Goal: Task Accomplishment & Management: Complete application form

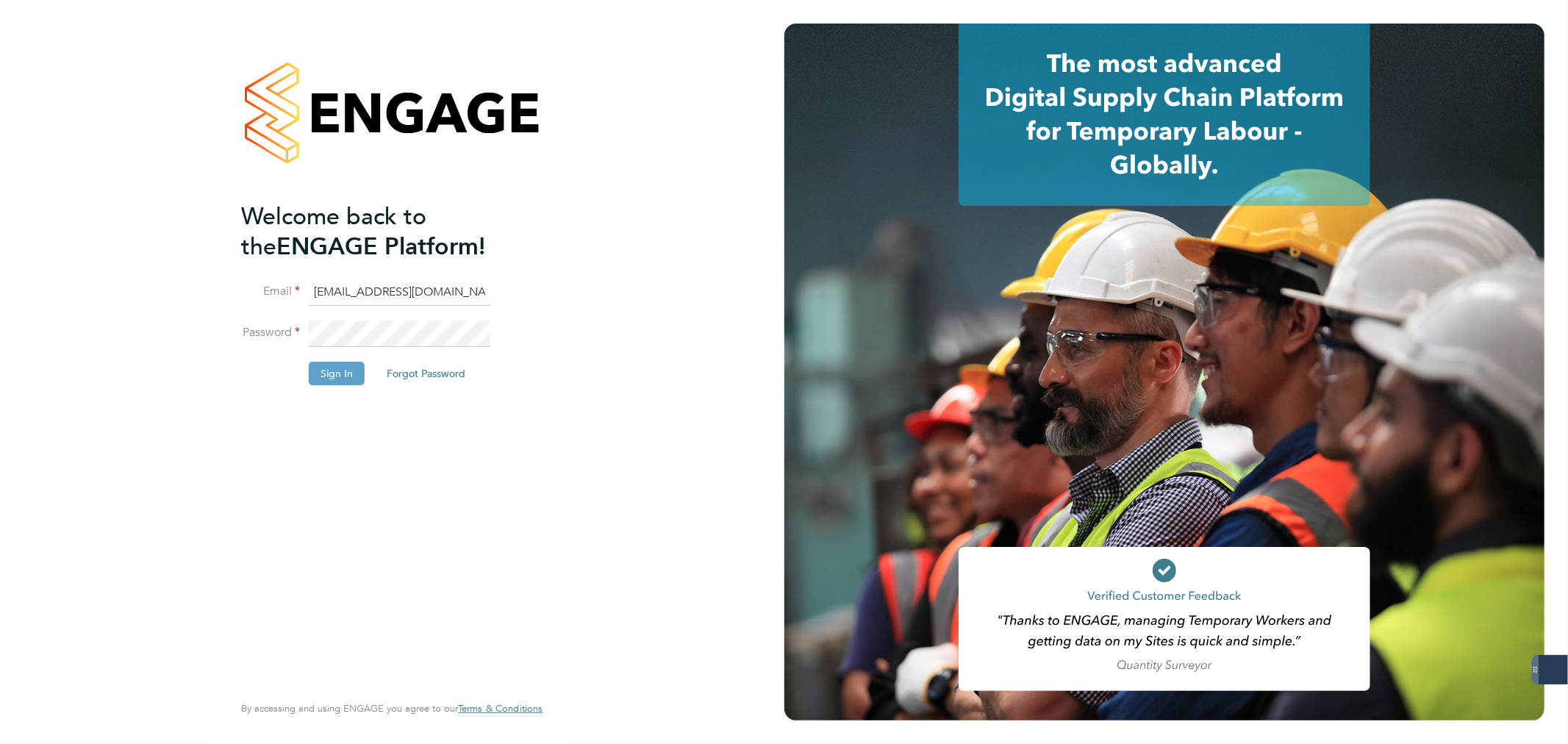
type input "[PERSON_NAME][EMAIL_ADDRESS][PERSON_NAME][DOMAIN_NAME]"
click at [387, 299] on input "[PERSON_NAME][EMAIL_ADDRESS][PERSON_NAME][DOMAIN_NAME]" at bounding box center [399, 293] width 182 height 26
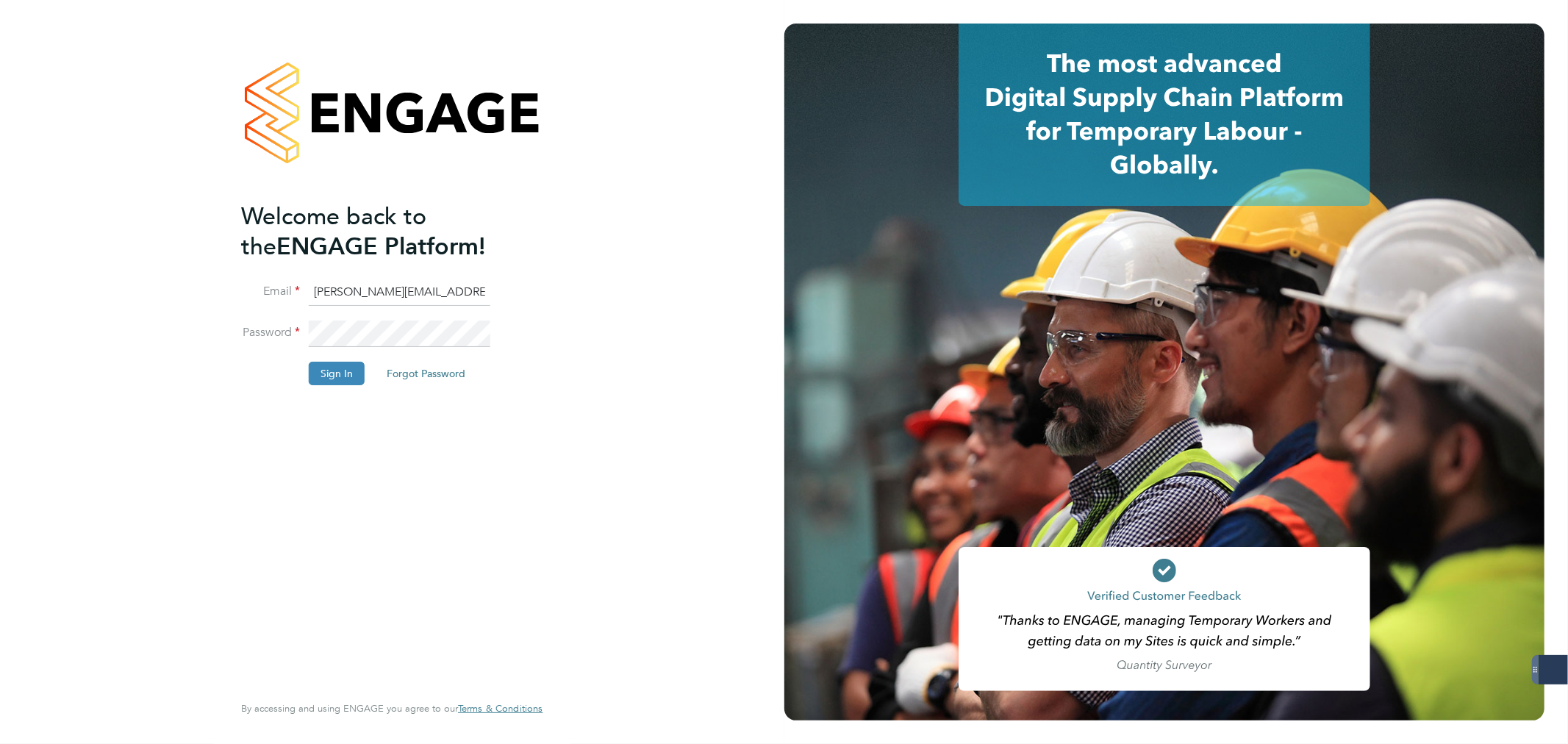
click at [387, 299] on input "[PERSON_NAME][EMAIL_ADDRESS][PERSON_NAME][DOMAIN_NAME]" at bounding box center [399, 293] width 182 height 26
click at [348, 301] on input at bounding box center [399, 293] width 182 height 26
paste input "[EMAIL_ADDRESS][DOMAIN_NAME]"
type input "[EMAIL_ADDRESS][DOMAIN_NAME]"
click at [348, 369] on button "Sign In" at bounding box center [337, 373] width 56 height 23
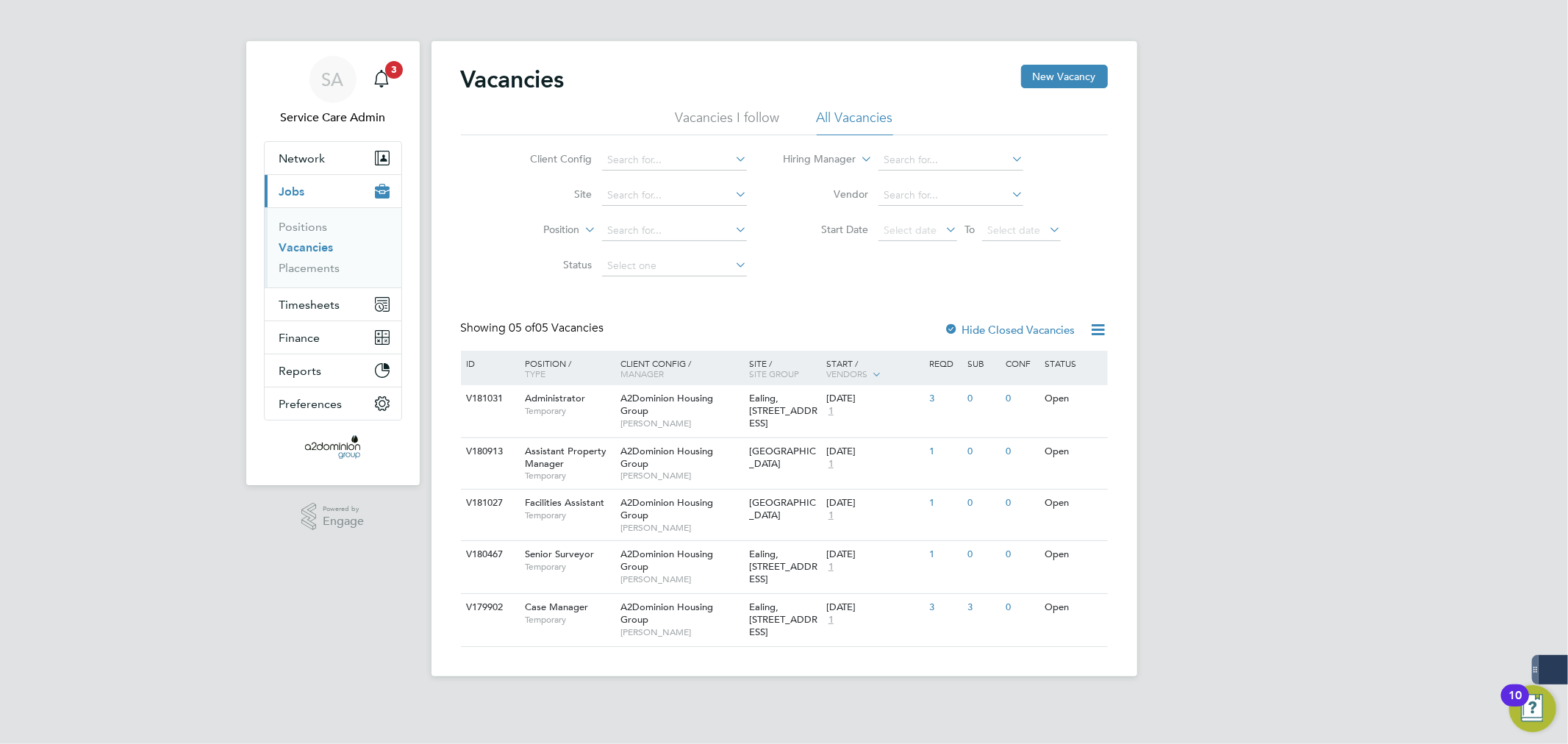
click at [83, 437] on div "SA Service Care Admin Notifications 3 Applications: Network Team Members Busine…" at bounding box center [784, 350] width 1568 height 700
click at [317, 167] on button "Network" at bounding box center [333, 158] width 137 height 32
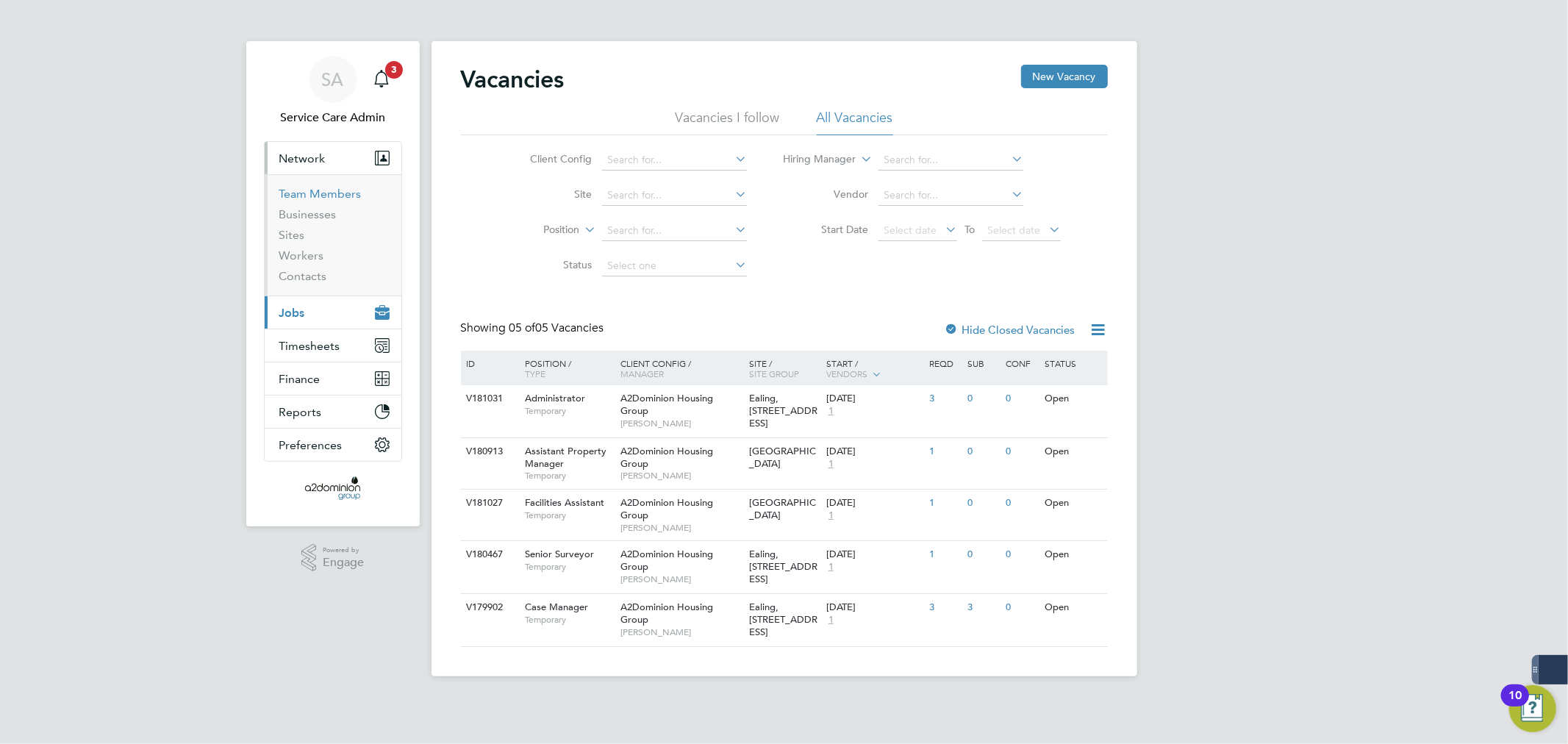
click at [356, 196] on link "Team Members" at bounding box center [321, 194] width 83 height 14
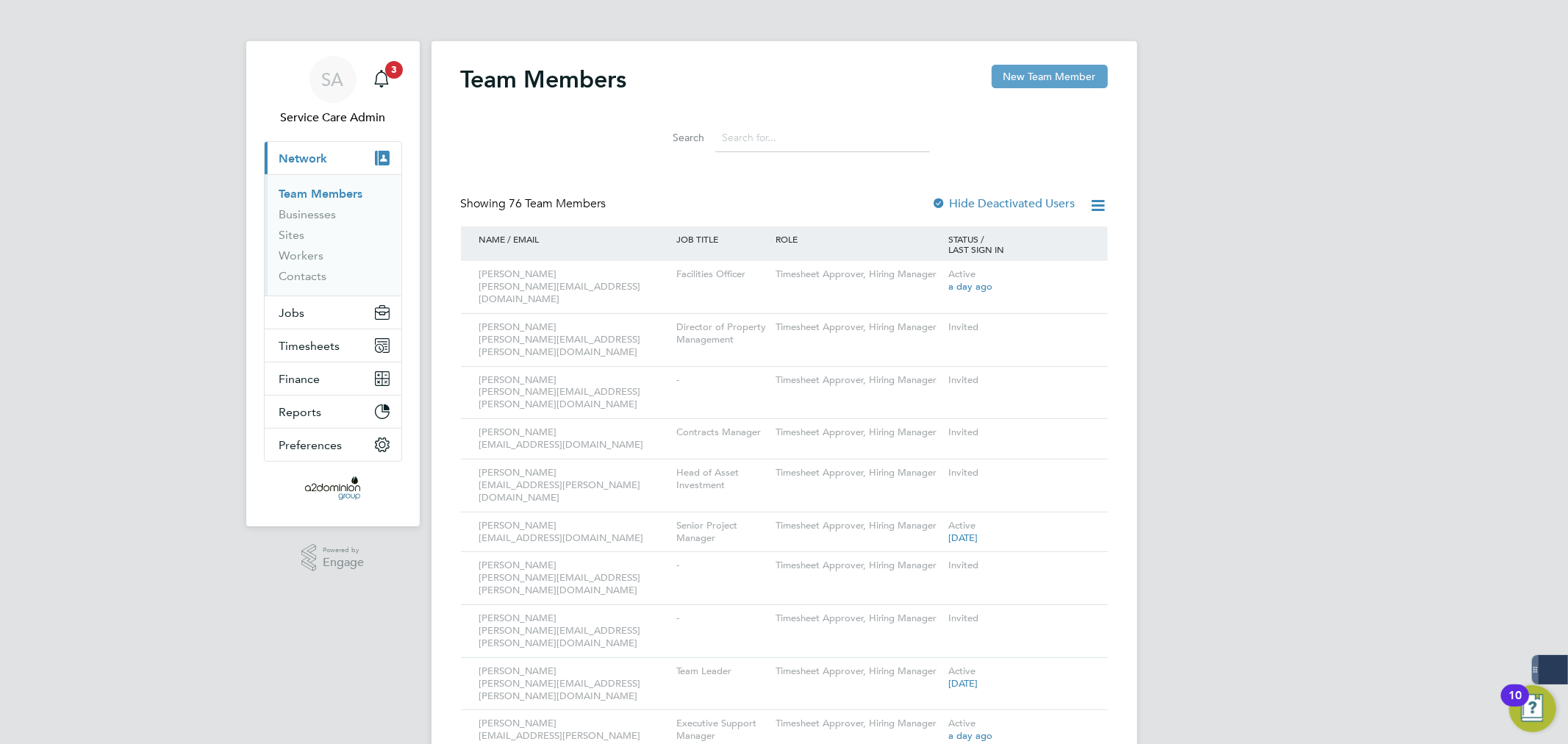
click at [1044, 83] on button "New Team Member" at bounding box center [1050, 76] width 116 height 23
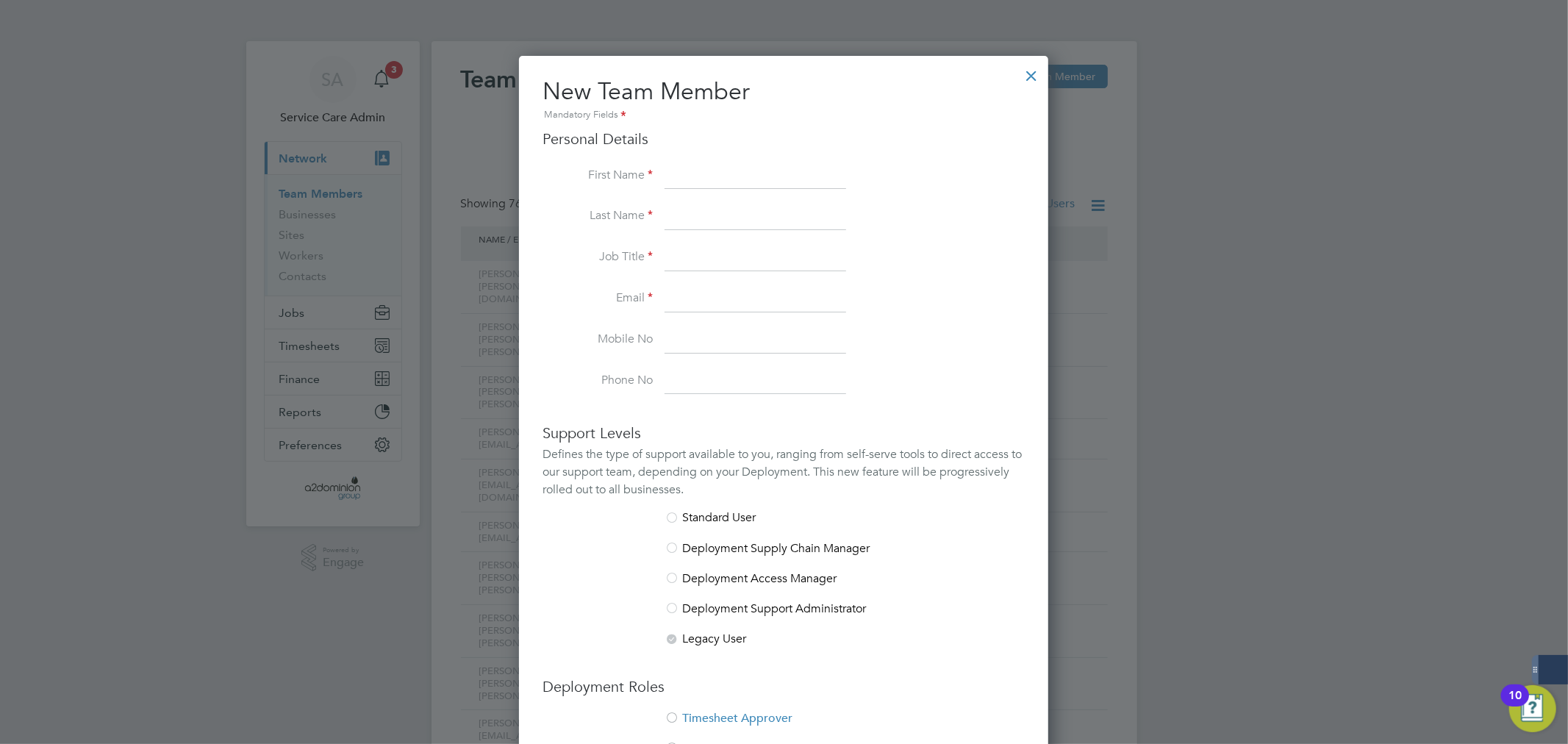
click at [751, 187] on input at bounding box center [755, 176] width 182 height 26
type input "[PERSON_NAME]"
click at [765, 267] on input "\" at bounding box center [755, 258] width 182 height 26
type input "\"
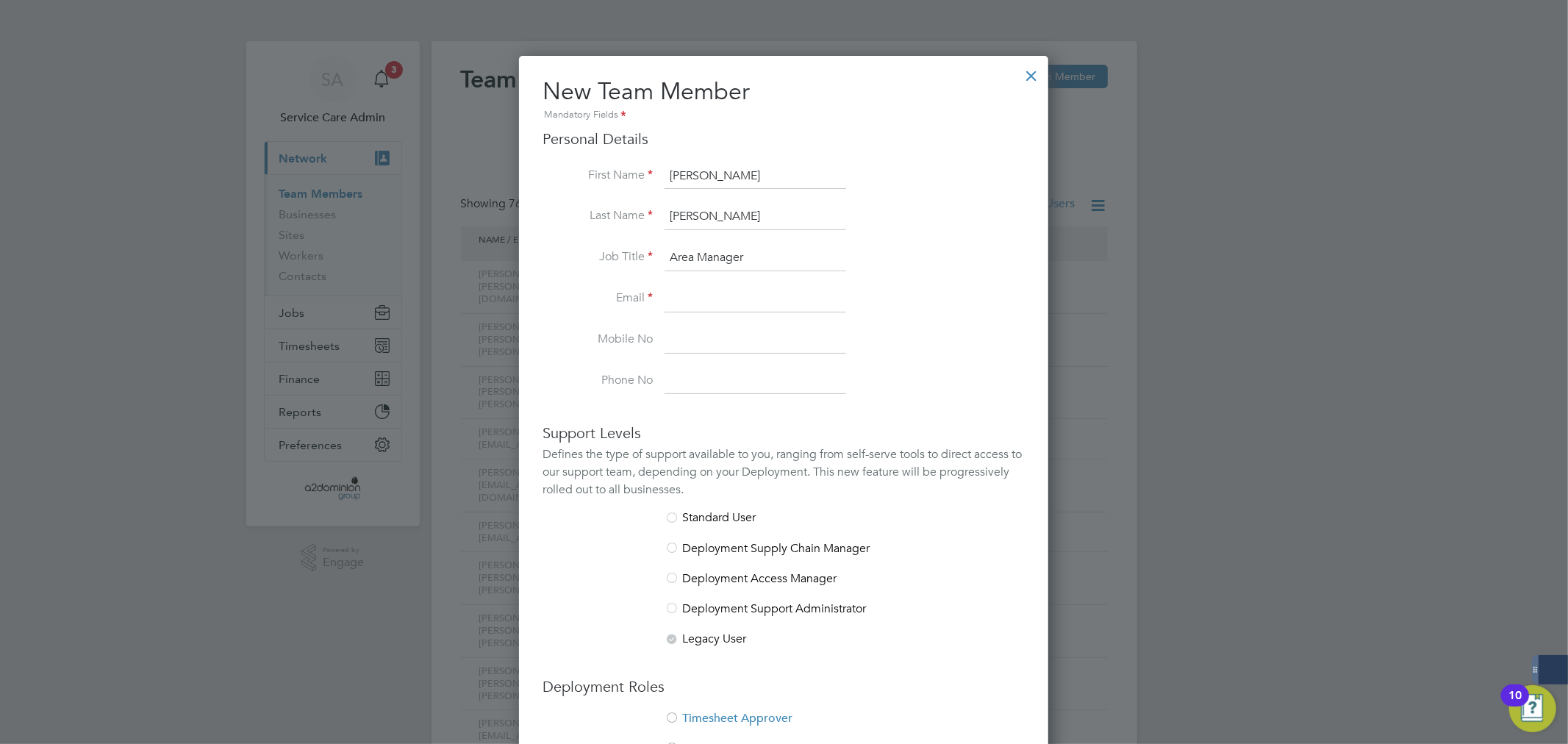
type input "Area Manager"
click at [700, 298] on input at bounding box center [755, 299] width 182 height 26
paste input "Tracey.Shearman@a2dominion.co.uk"
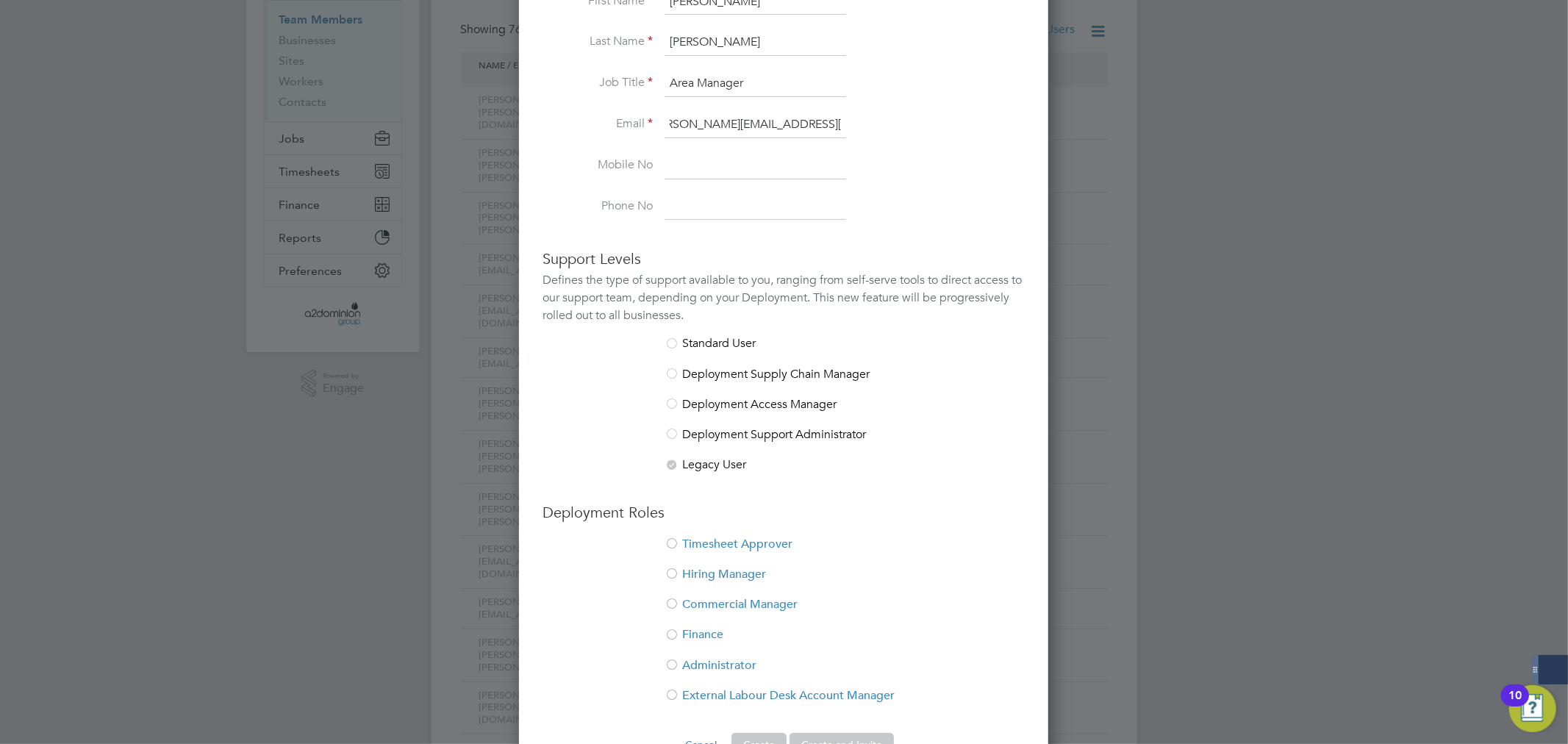
scroll to position [195, 0]
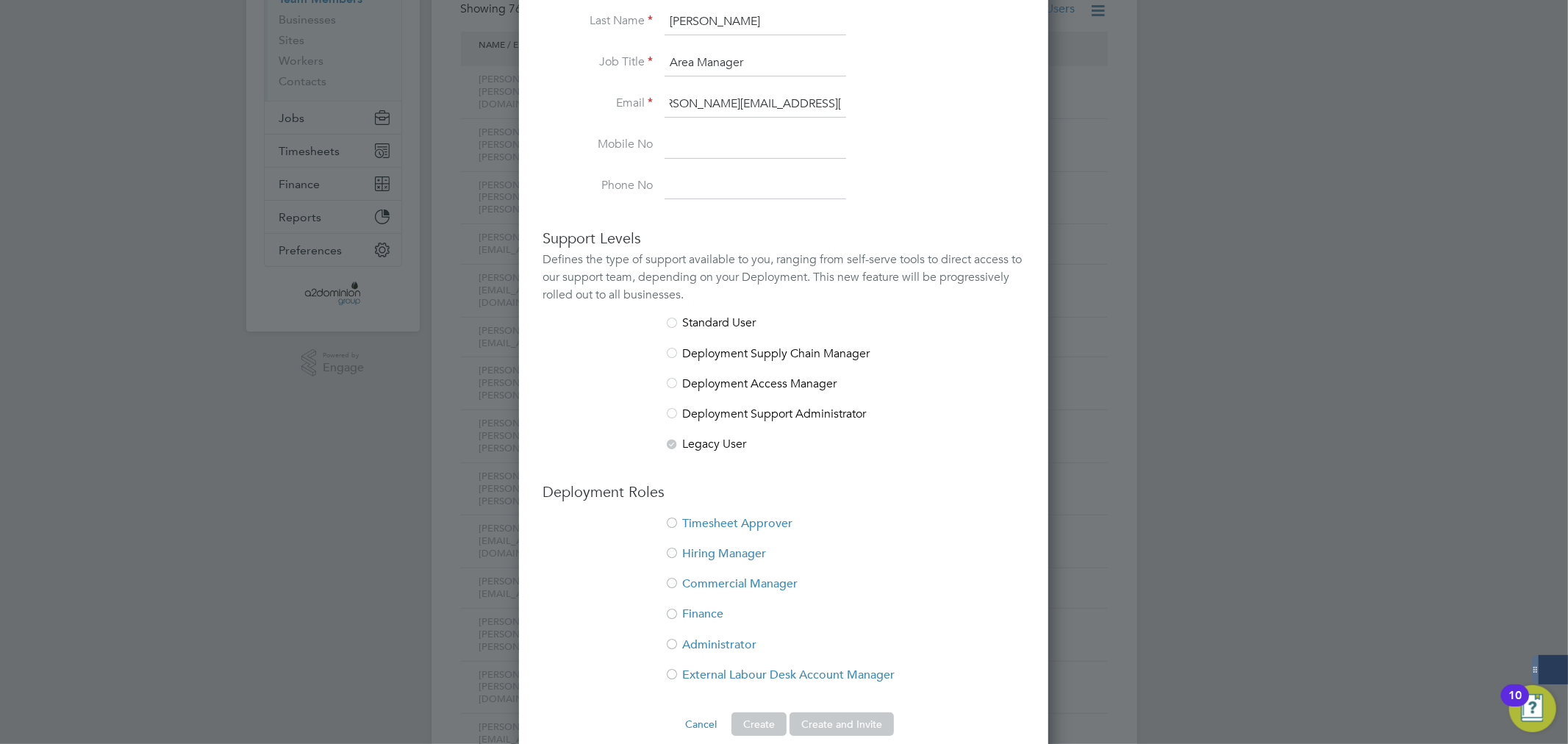
type input "Tracey.Shearman@a2dominion.co.uk"
click at [741, 526] on li "Timesheet Approver" at bounding box center [783, 531] width 482 height 30
click at [731, 553] on li "Hiring Manager" at bounding box center [783, 561] width 482 height 30
click at [878, 716] on button "Create and Invite" at bounding box center [841, 724] width 104 height 23
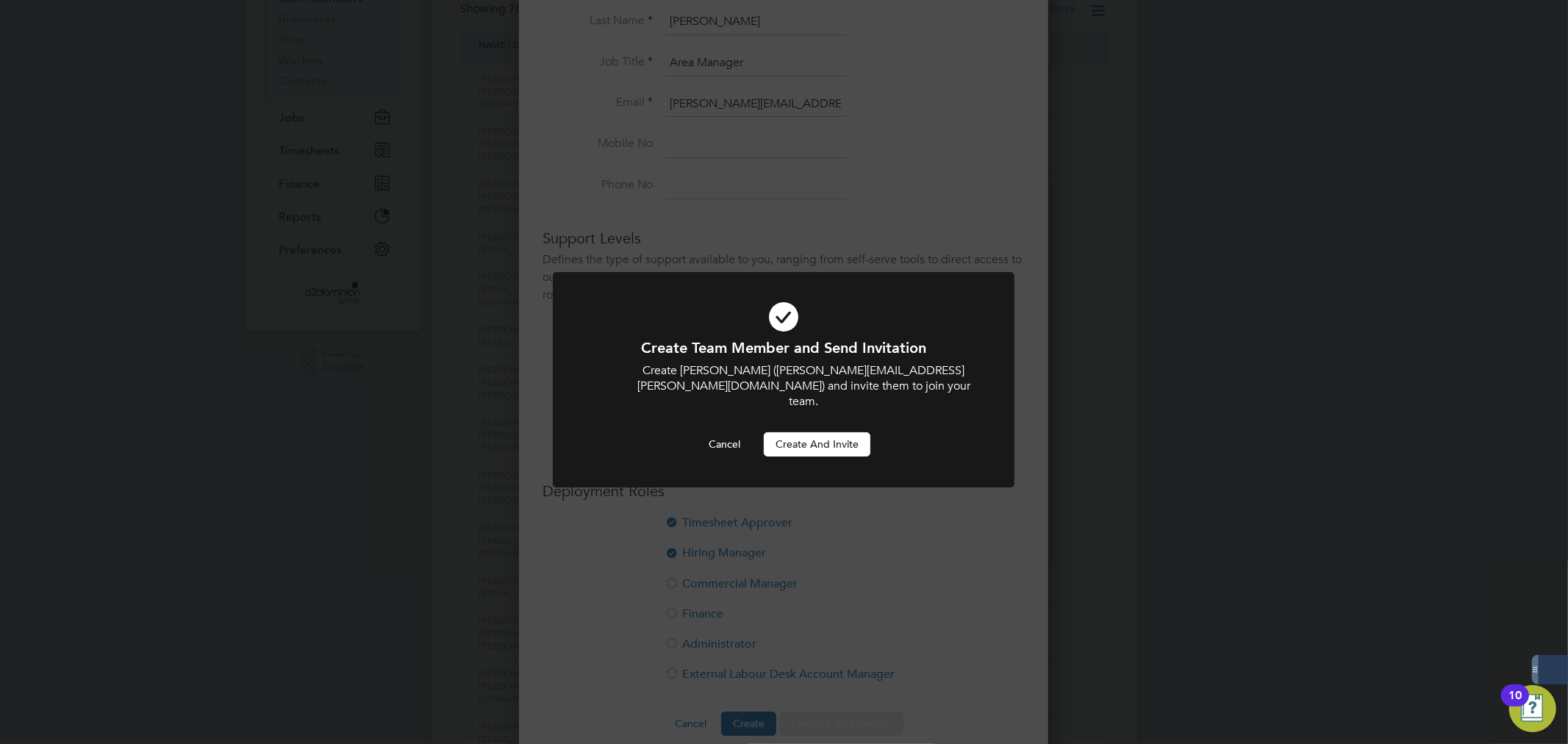
click at [839, 433] on button "Create and invite" at bounding box center [817, 444] width 107 height 23
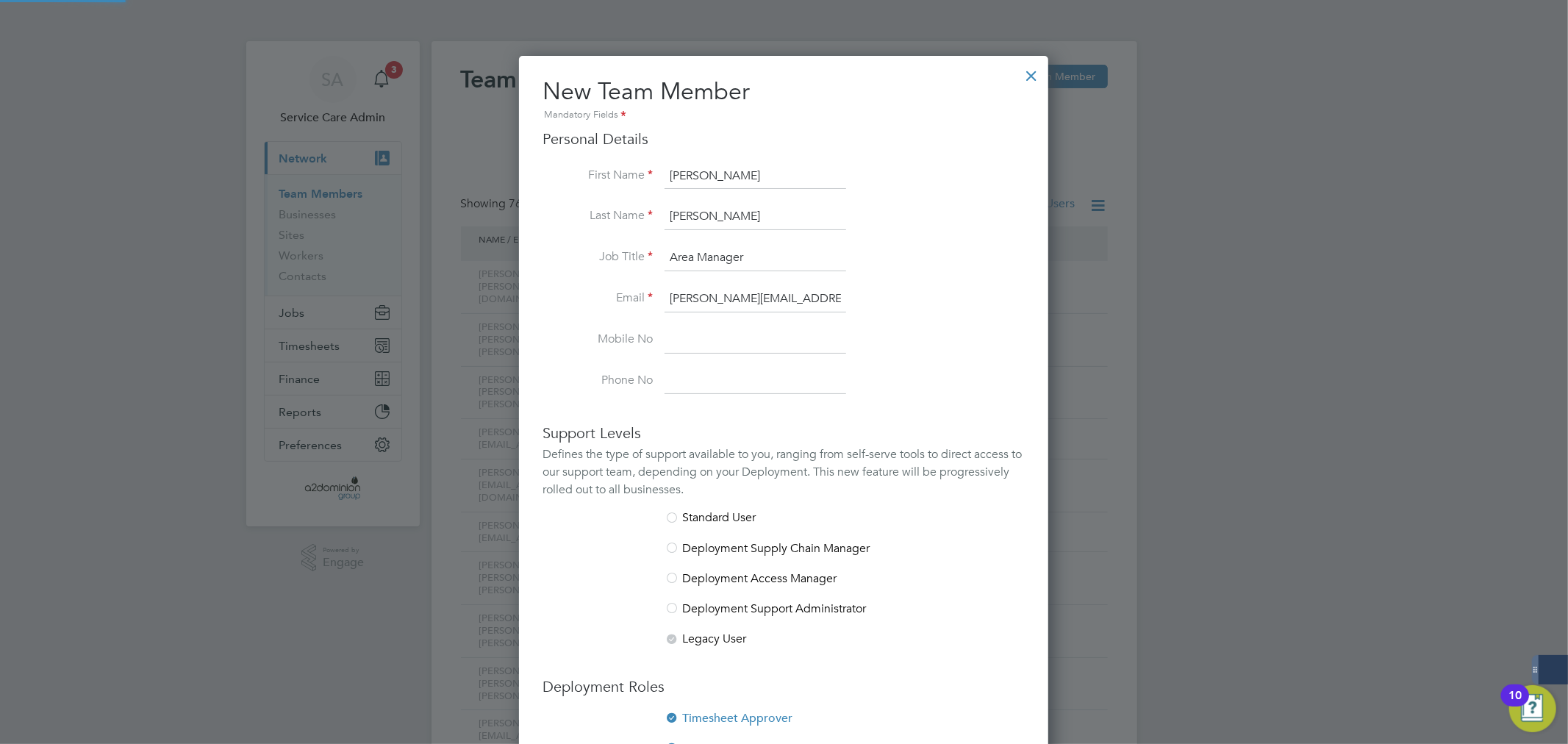
scroll to position [195, 0]
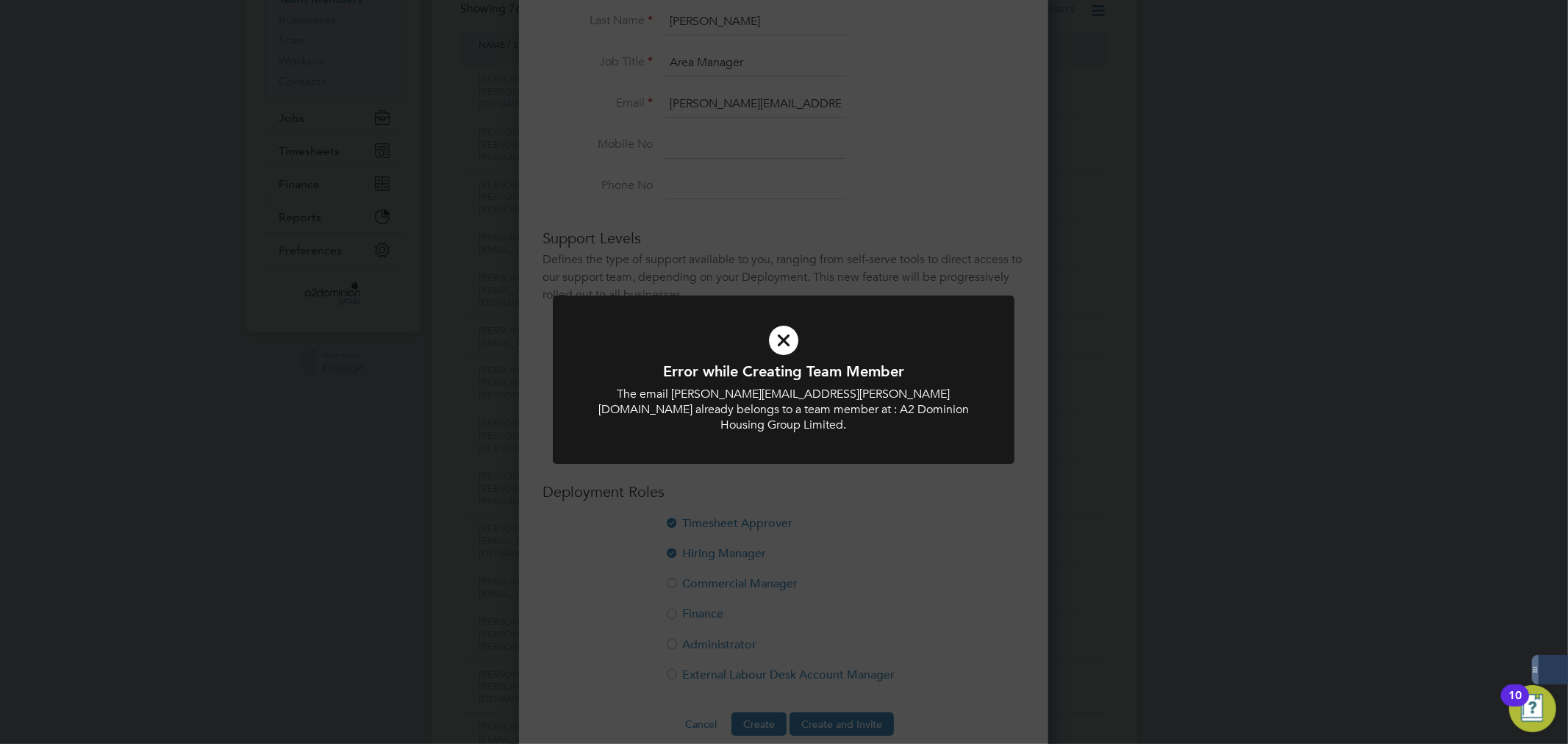
click at [979, 564] on div "Error while Creating Team Member The email Tracey.Shearman@a2dominion.co.uk alr…" at bounding box center [784, 372] width 1568 height 744
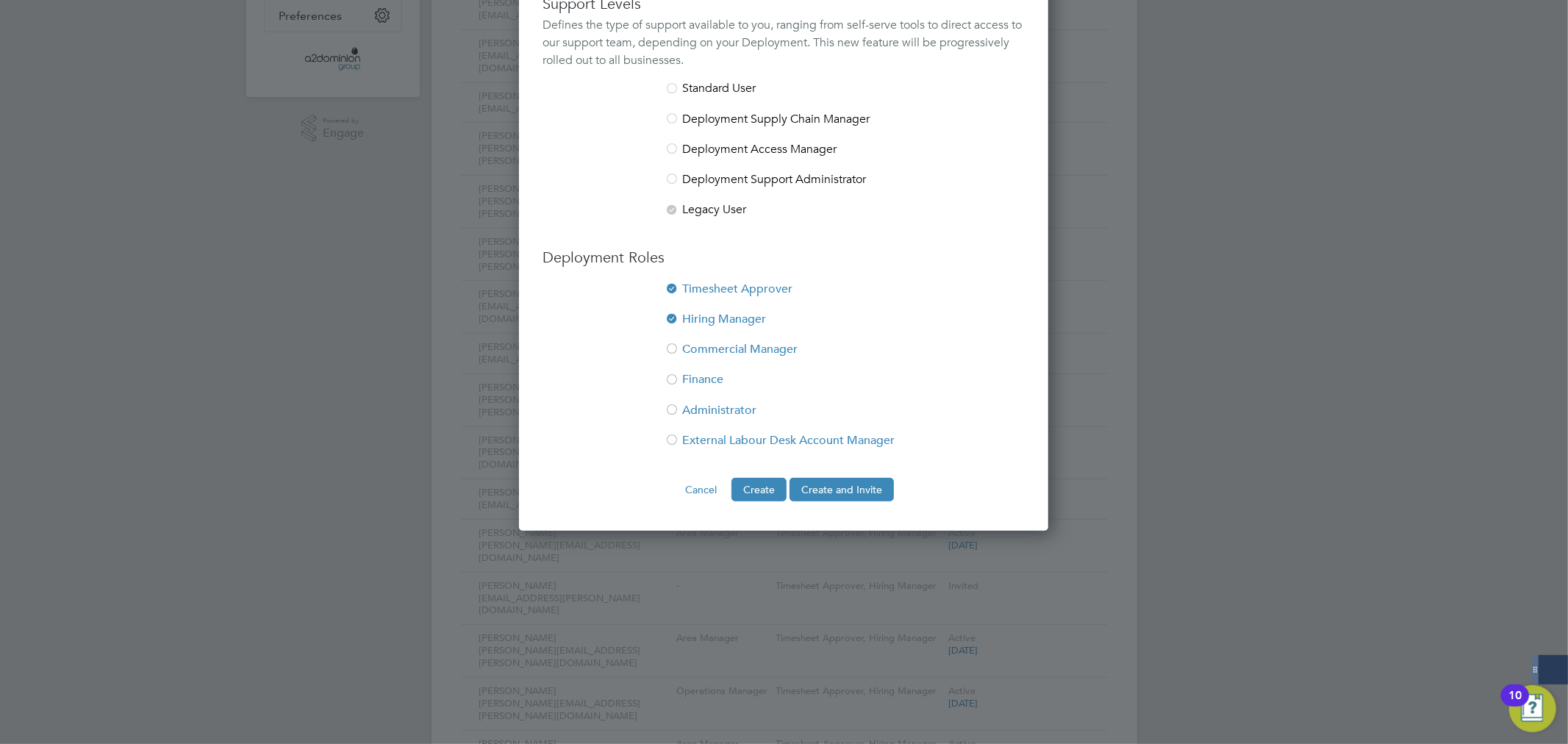
scroll to position [0, 0]
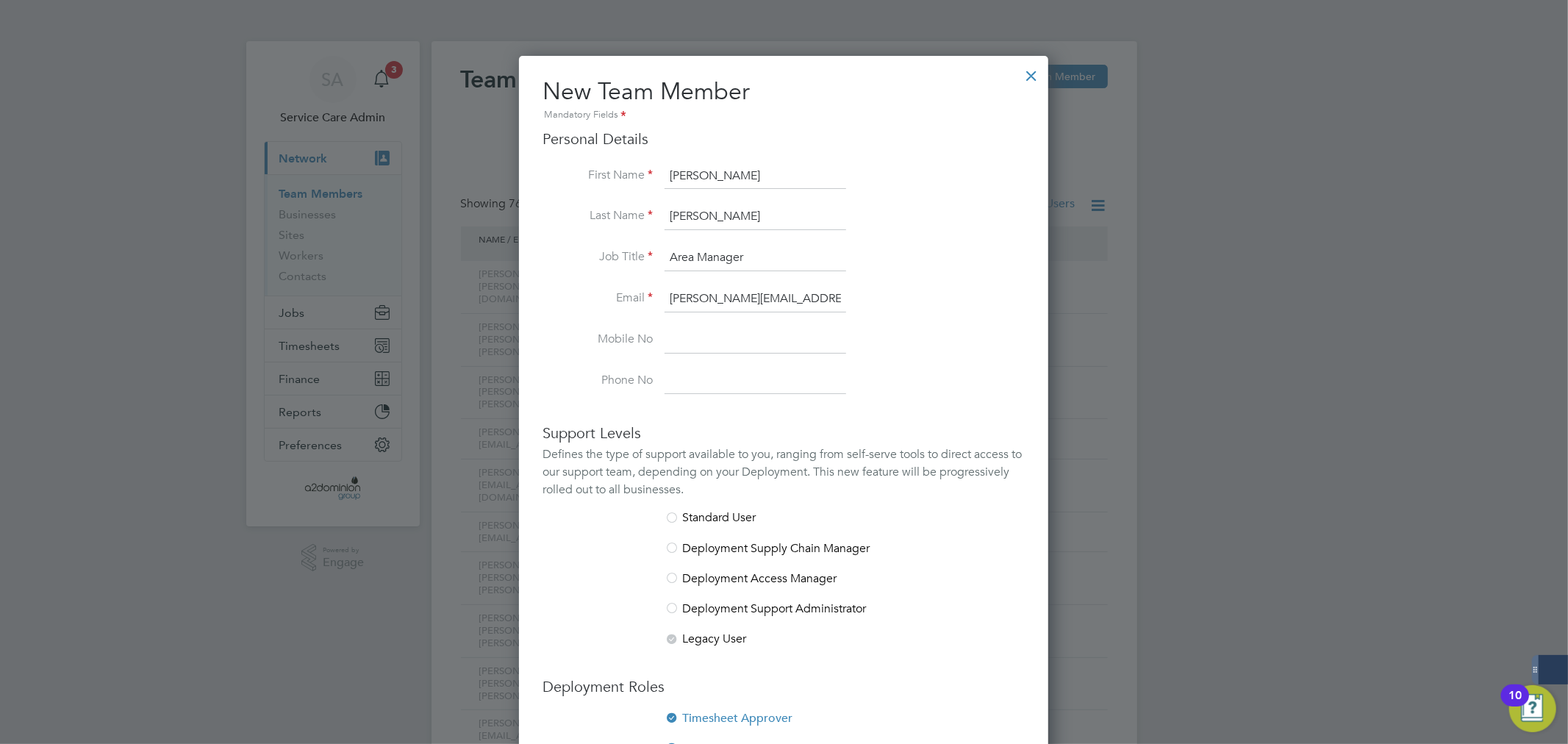
click at [1034, 78] on div at bounding box center [1031, 72] width 26 height 26
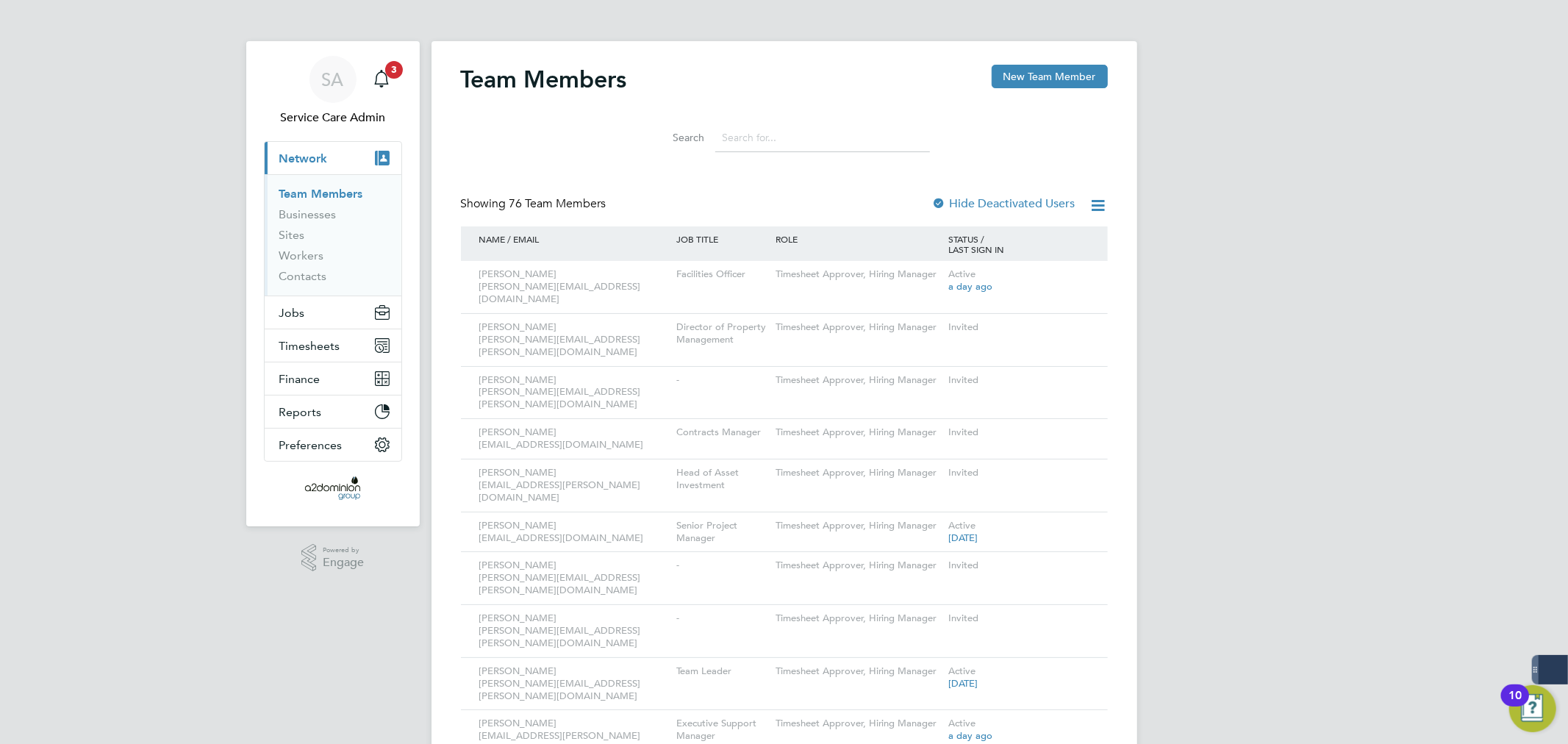
click at [306, 165] on span "Network" at bounding box center [304, 158] width 49 height 14
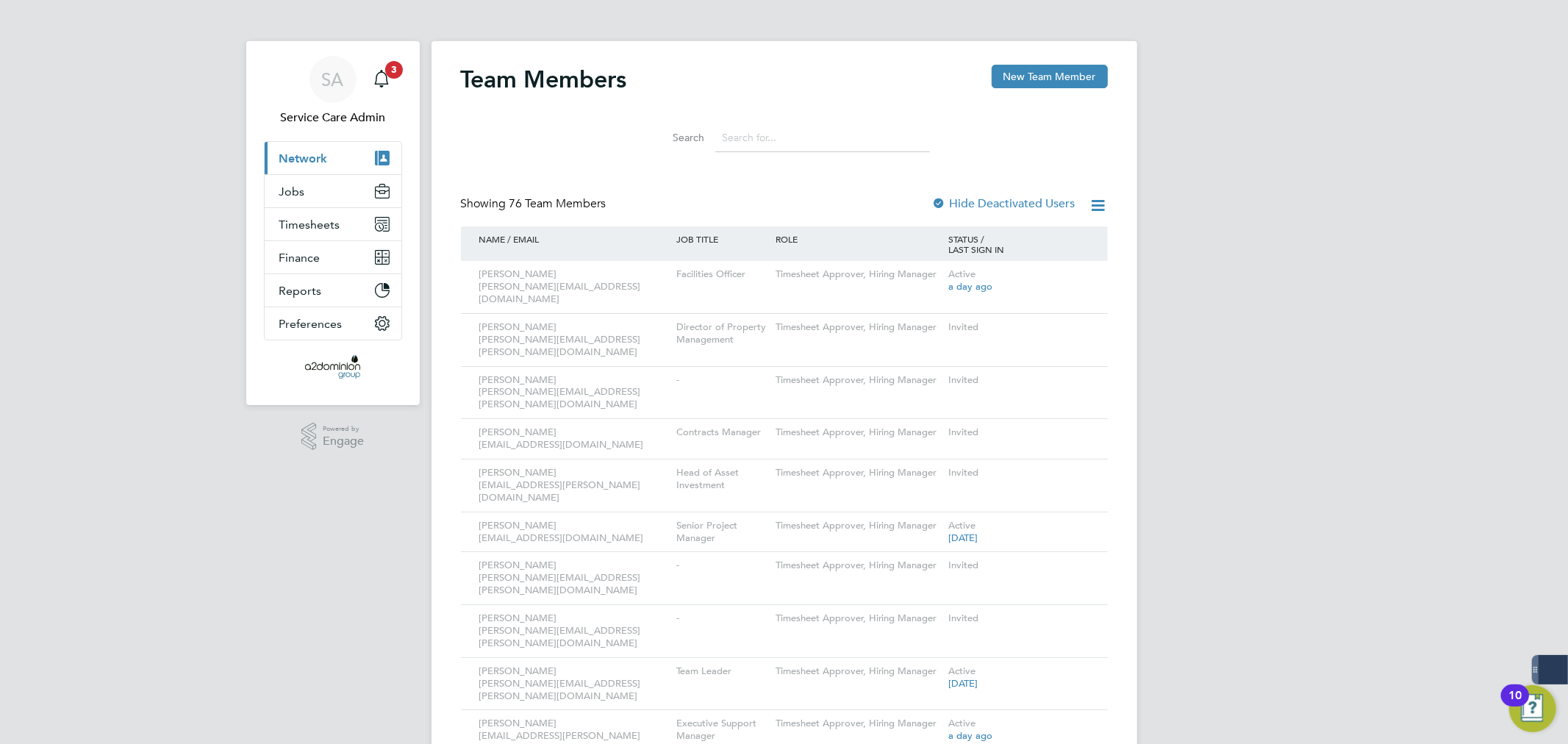
click at [334, 150] on button "Current page: Network" at bounding box center [333, 158] width 137 height 32
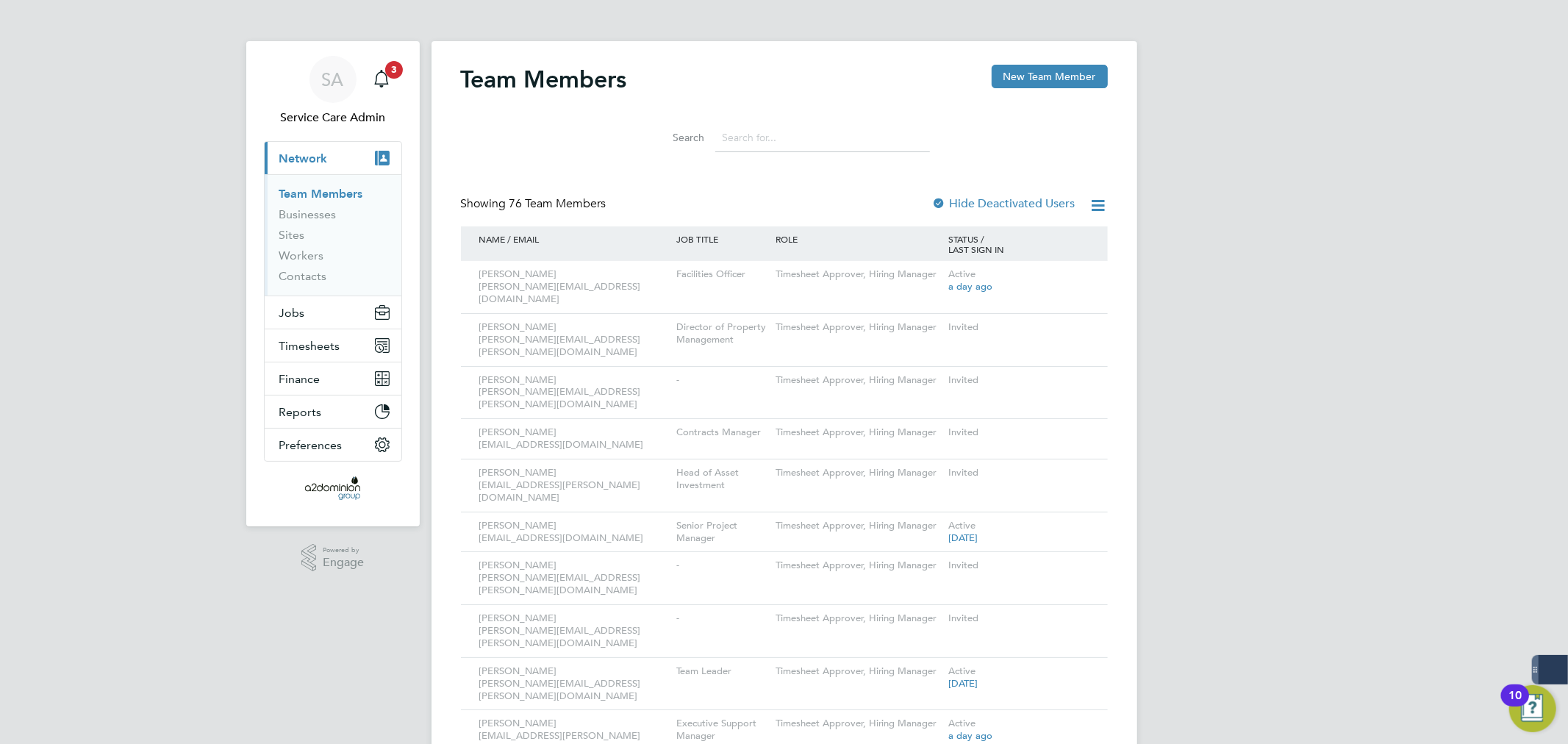
click at [794, 131] on input at bounding box center [823, 138] width 215 height 29
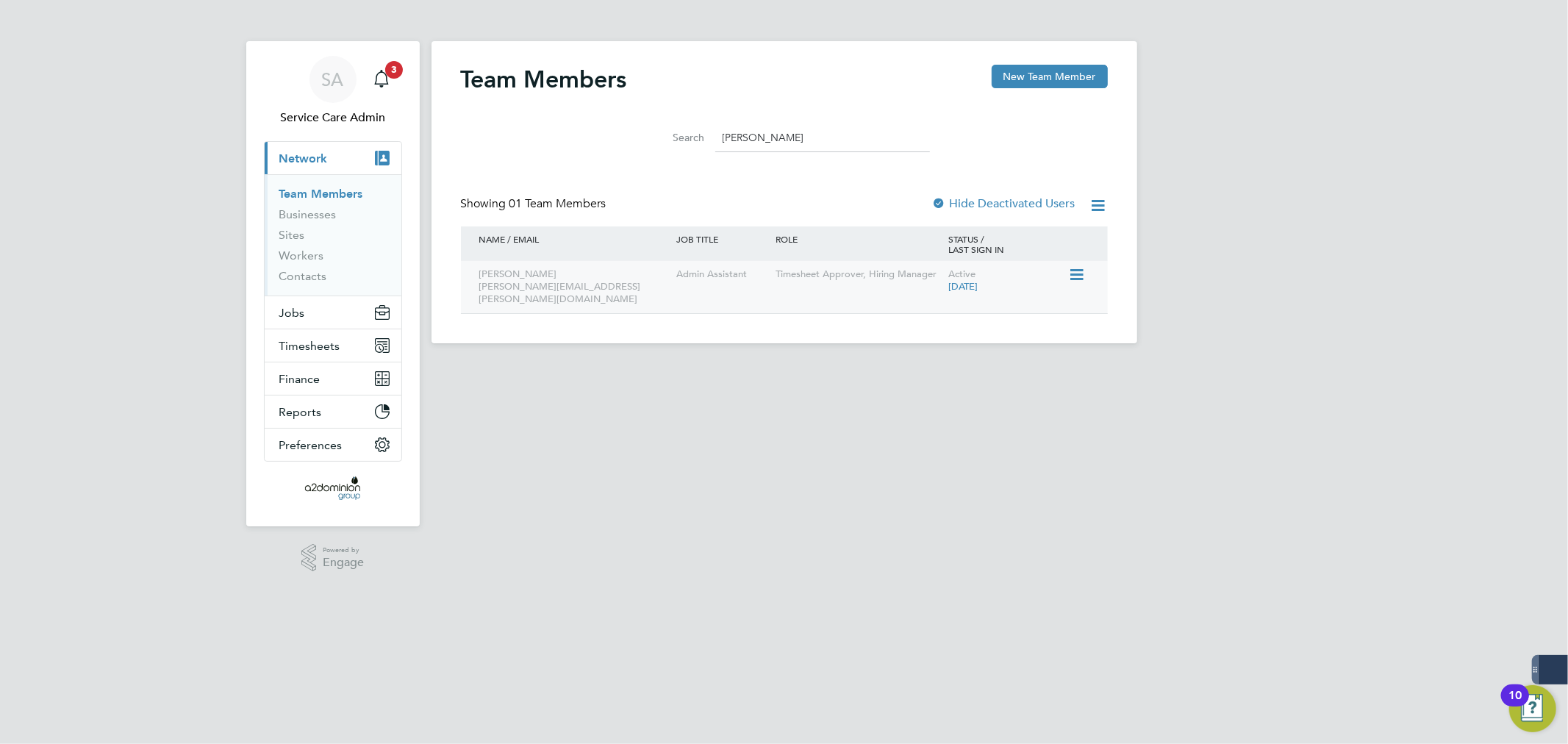
type input "tracey"
click at [1076, 274] on icon at bounding box center [1075, 274] width 15 height 18
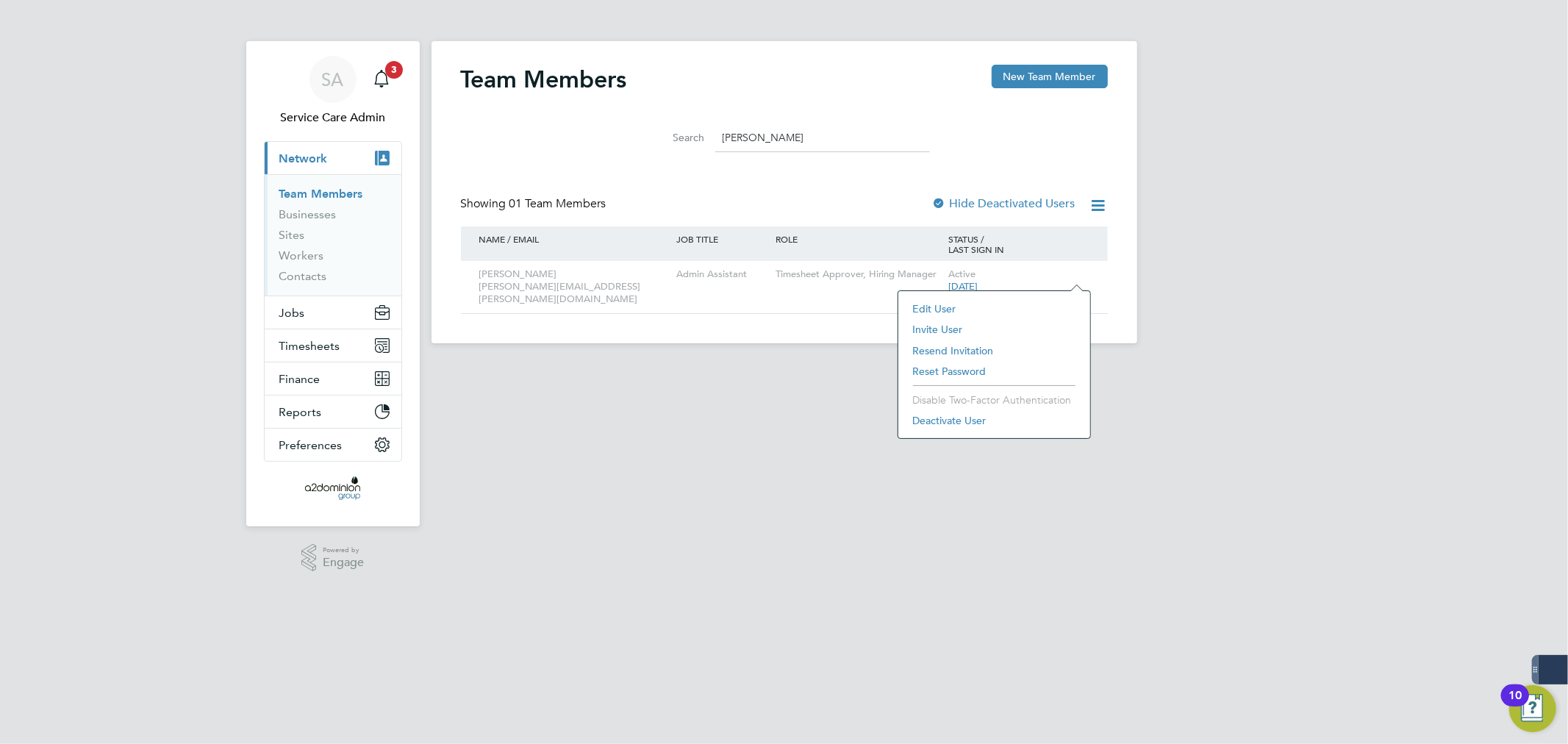
click at [962, 350] on li "Resend Invitation" at bounding box center [993, 351] width 177 height 21
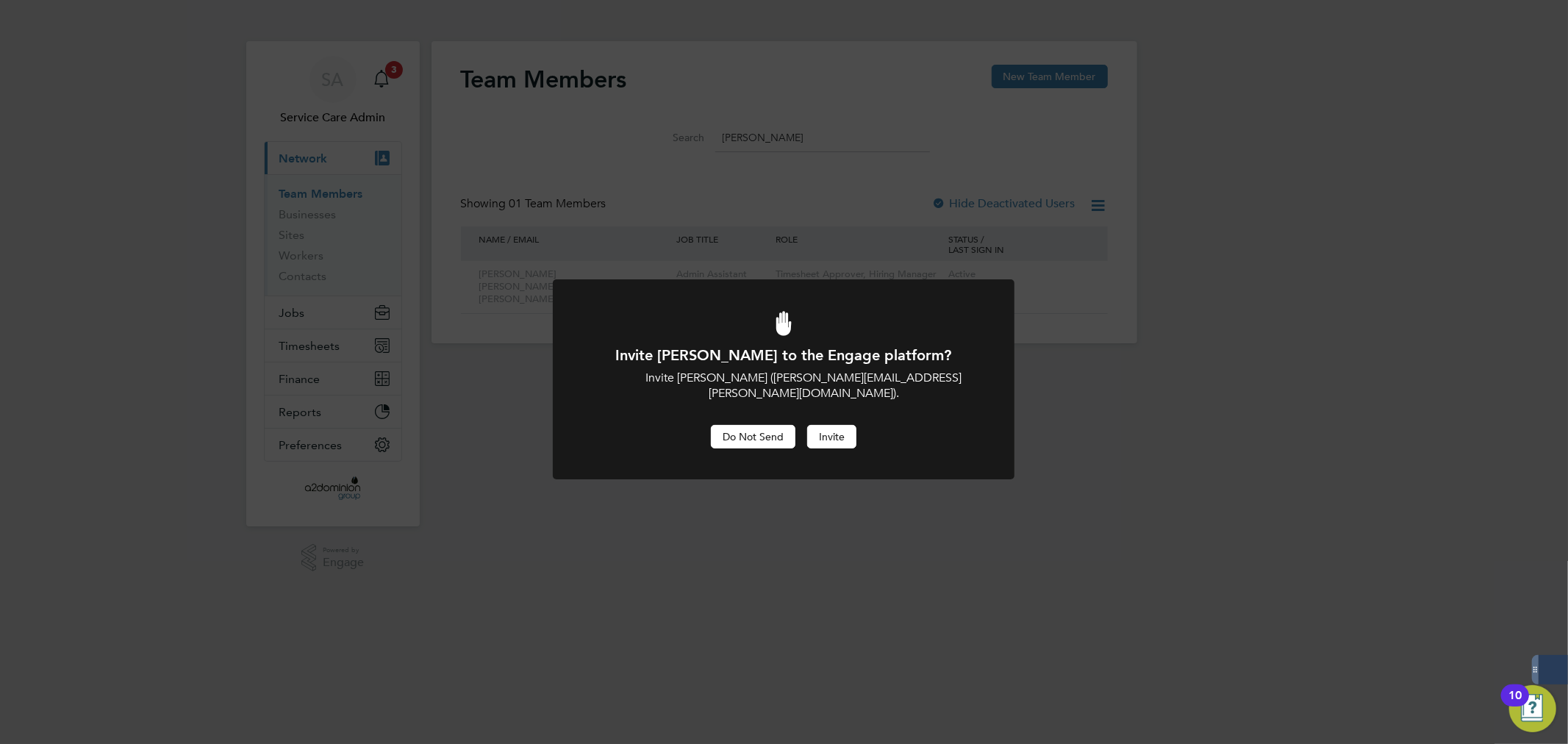
click at [769, 425] on button "Do Not Send" at bounding box center [752, 437] width 84 height 23
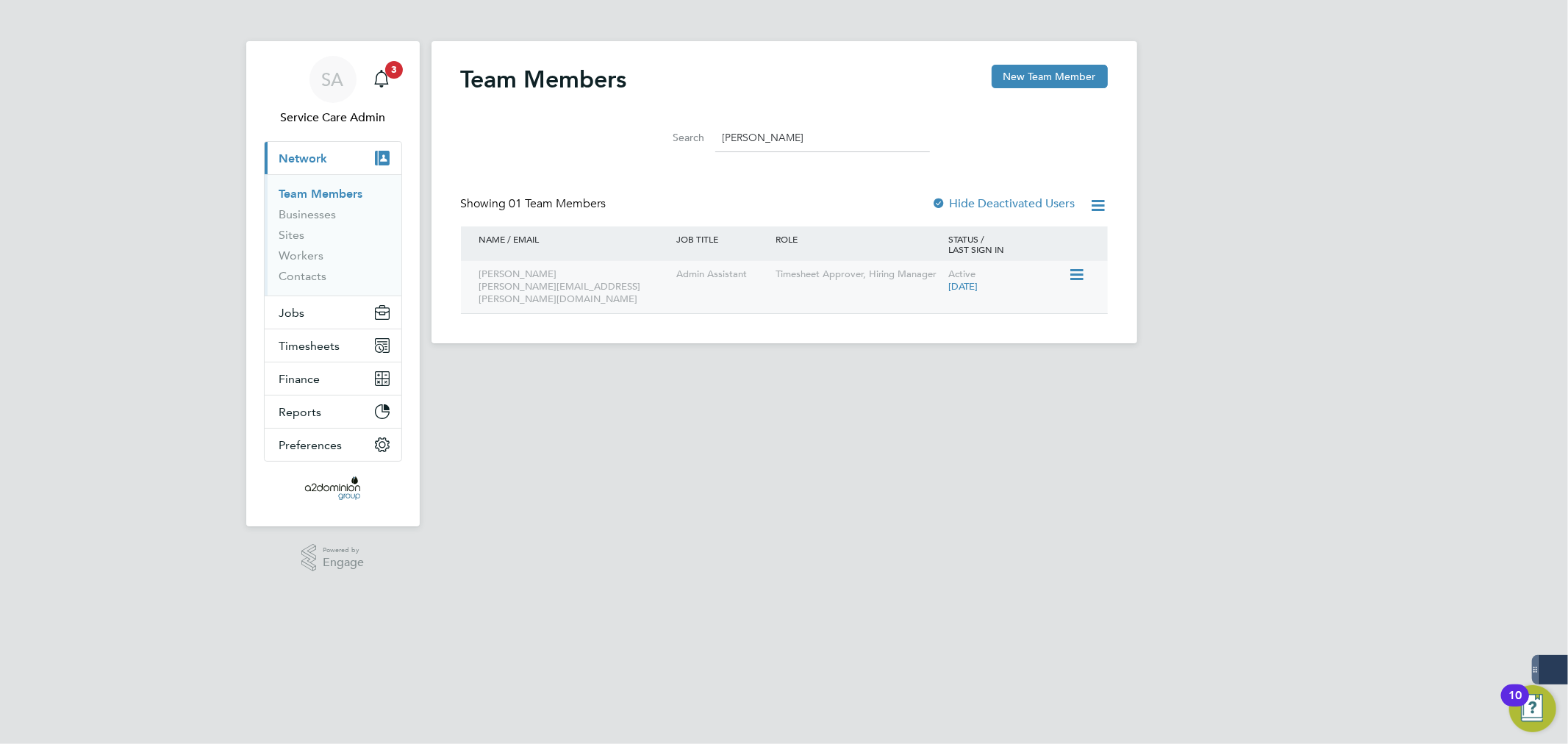
click at [1079, 275] on icon at bounding box center [1075, 274] width 15 height 18
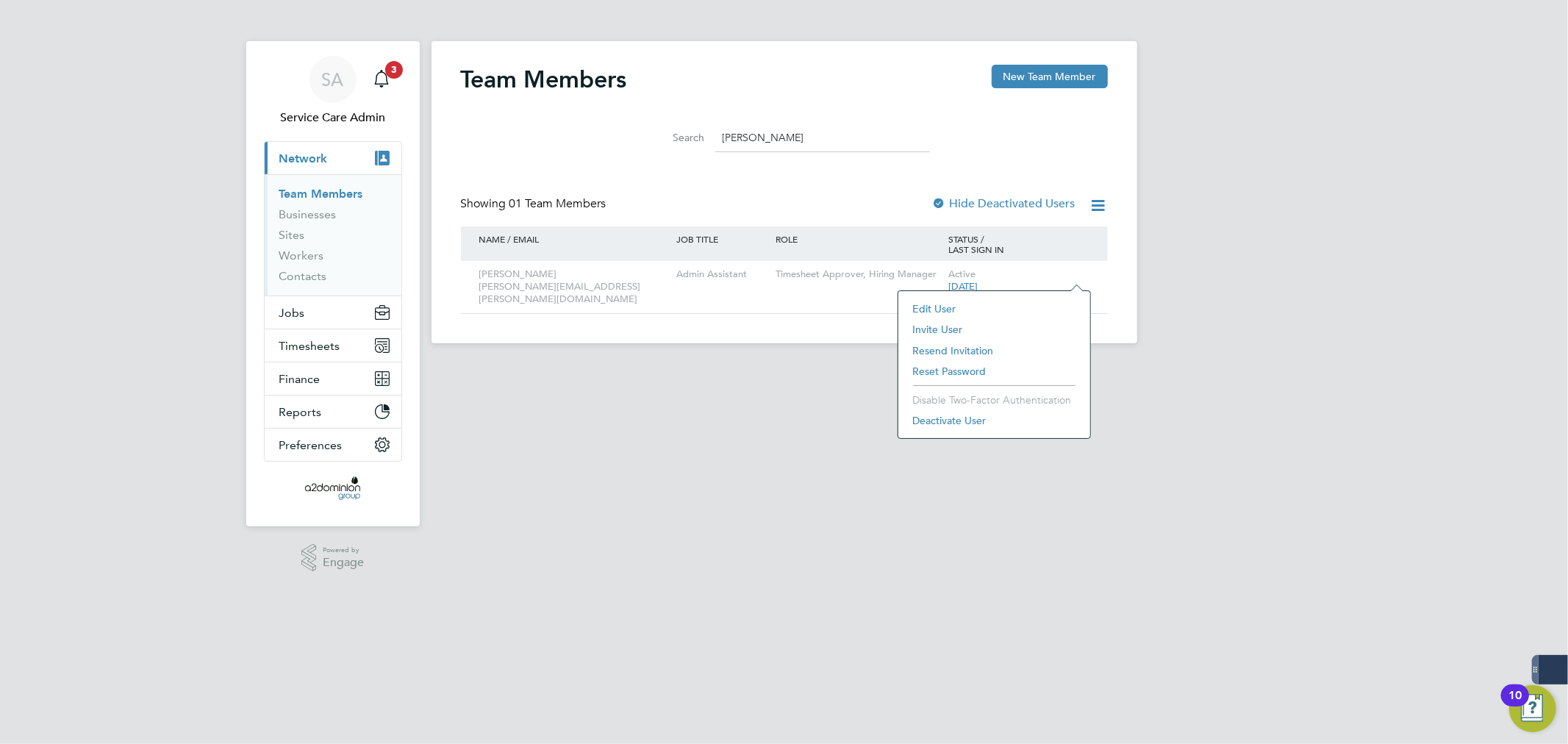
click at [963, 369] on li "Reset Password" at bounding box center [993, 371] width 177 height 21
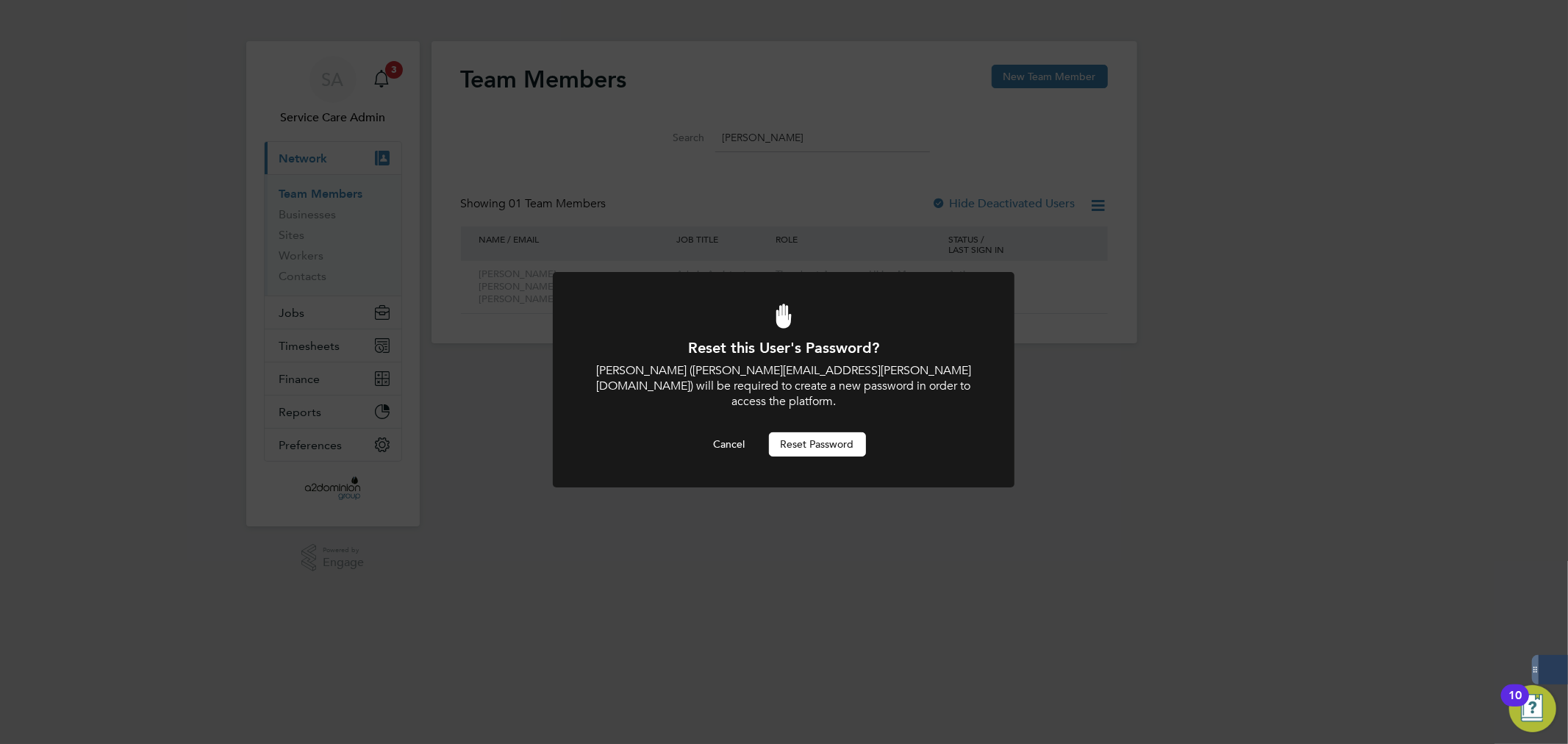
click at [828, 433] on button "Reset Password" at bounding box center [817, 444] width 97 height 23
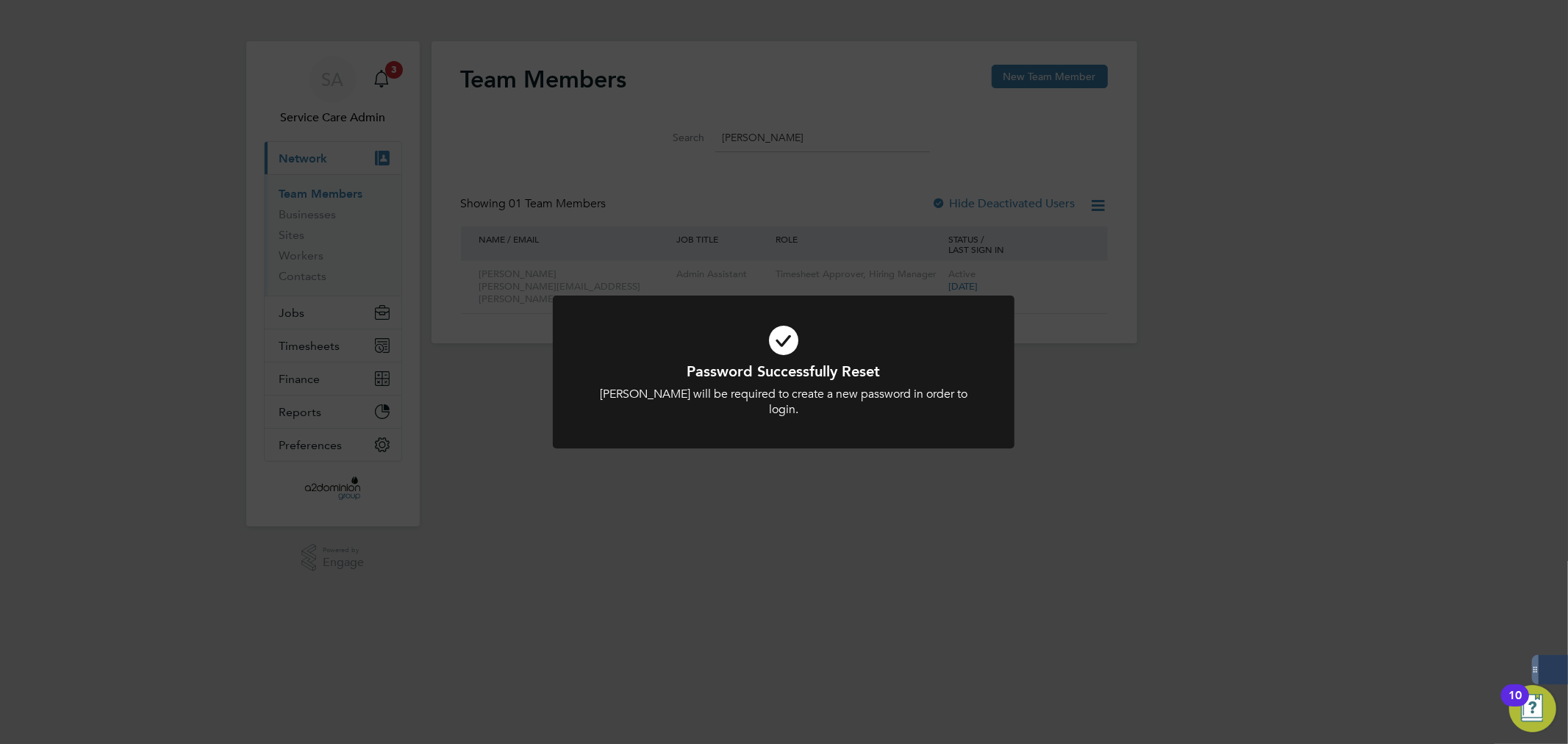
click at [827, 425] on div at bounding box center [784, 372] width 462 height 153
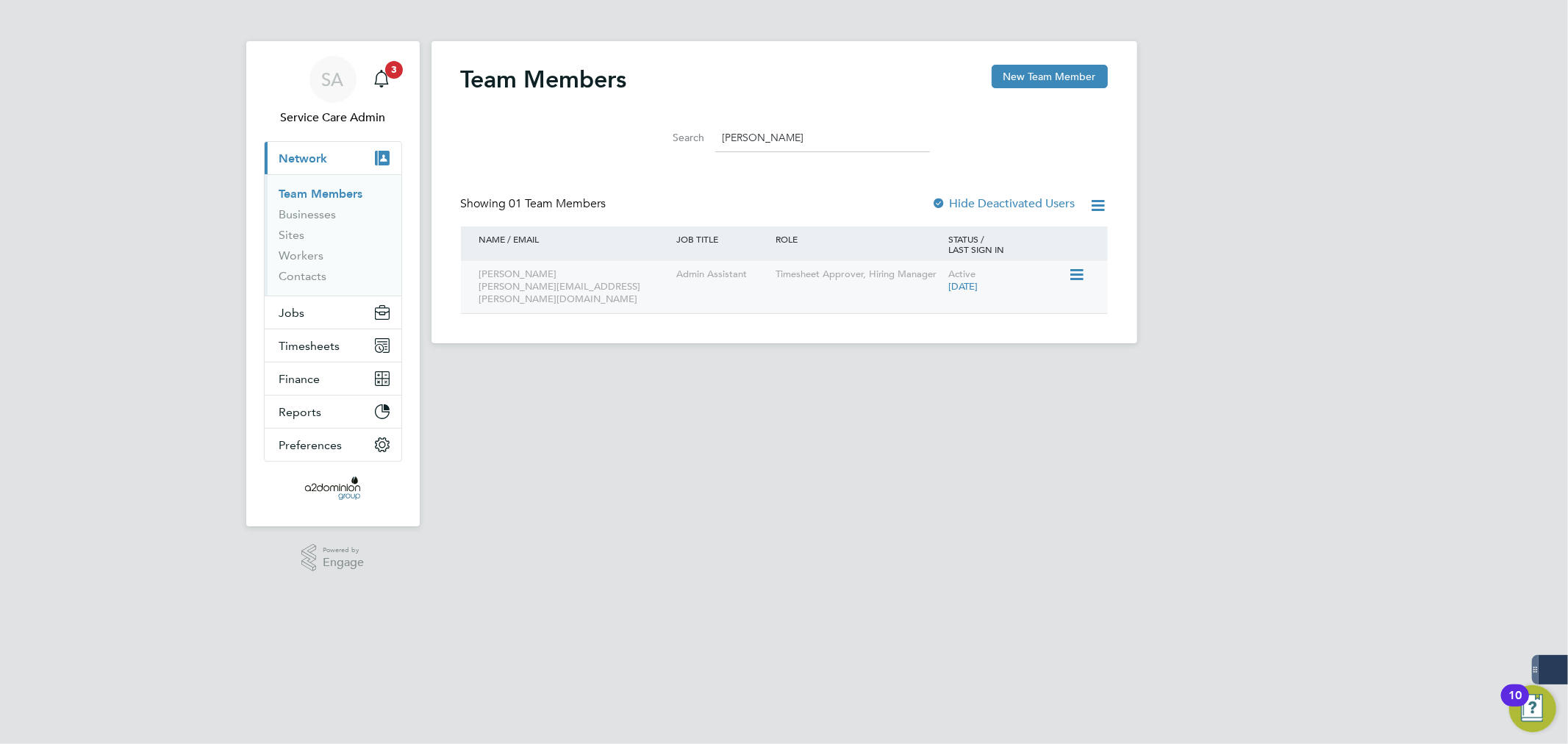
click at [1083, 277] on icon at bounding box center [1075, 274] width 15 height 18
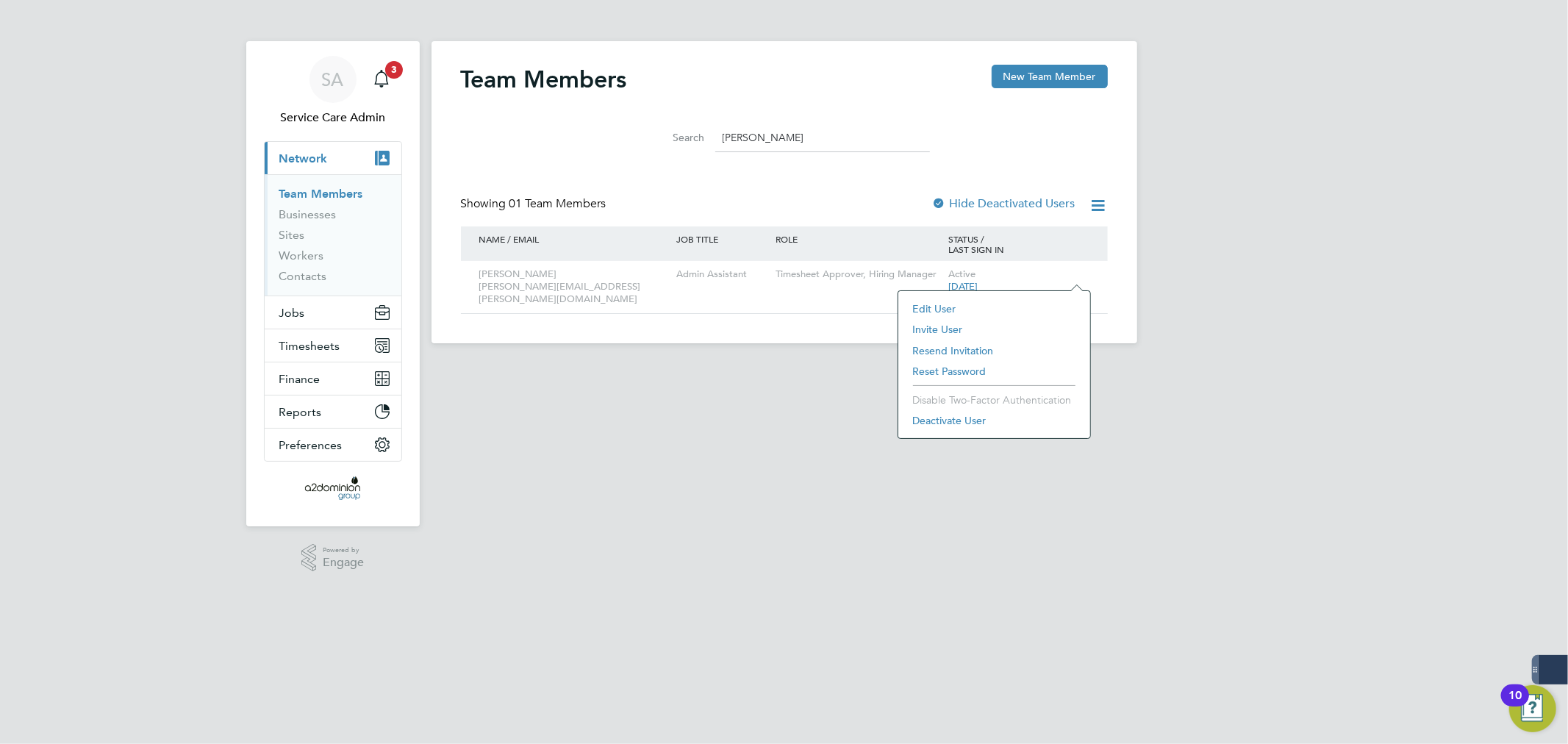
click at [950, 327] on li "Invite User" at bounding box center [993, 329] width 177 height 21
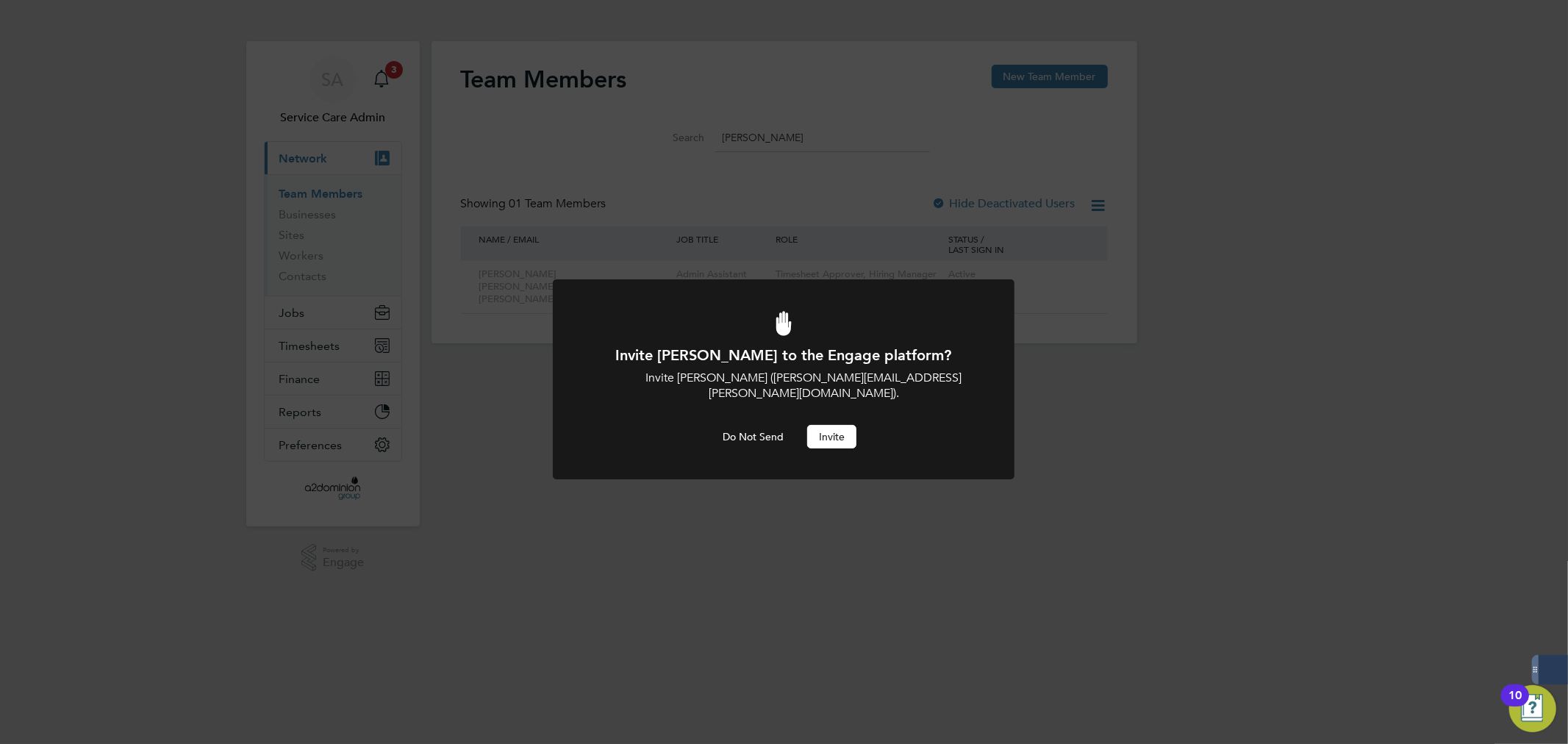
click at [842, 425] on button "Invite" at bounding box center [832, 437] width 49 height 23
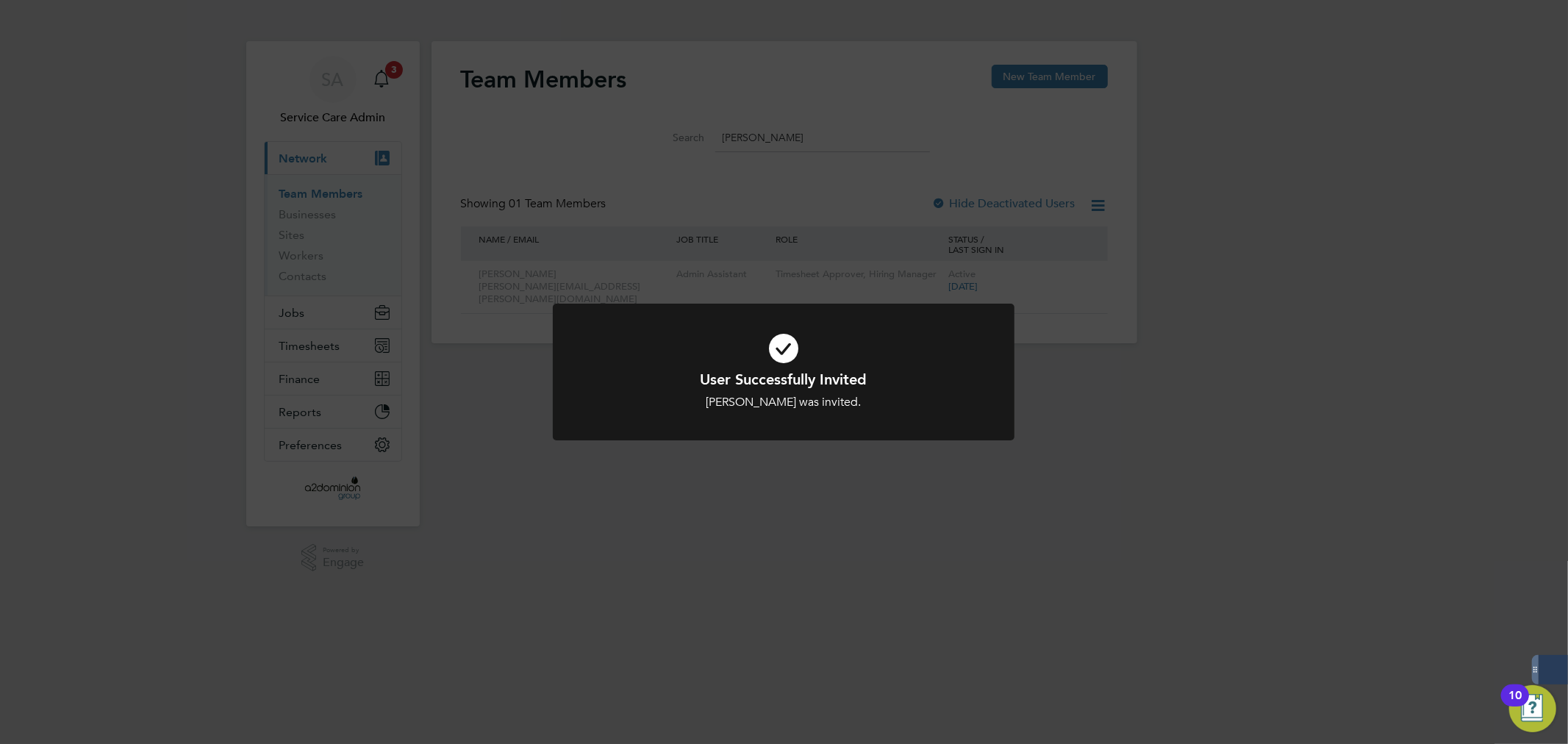
click at [1235, 584] on div "User Successfully Invited Tracey Shearman was invited. Cancel Okay" at bounding box center [784, 372] width 1568 height 744
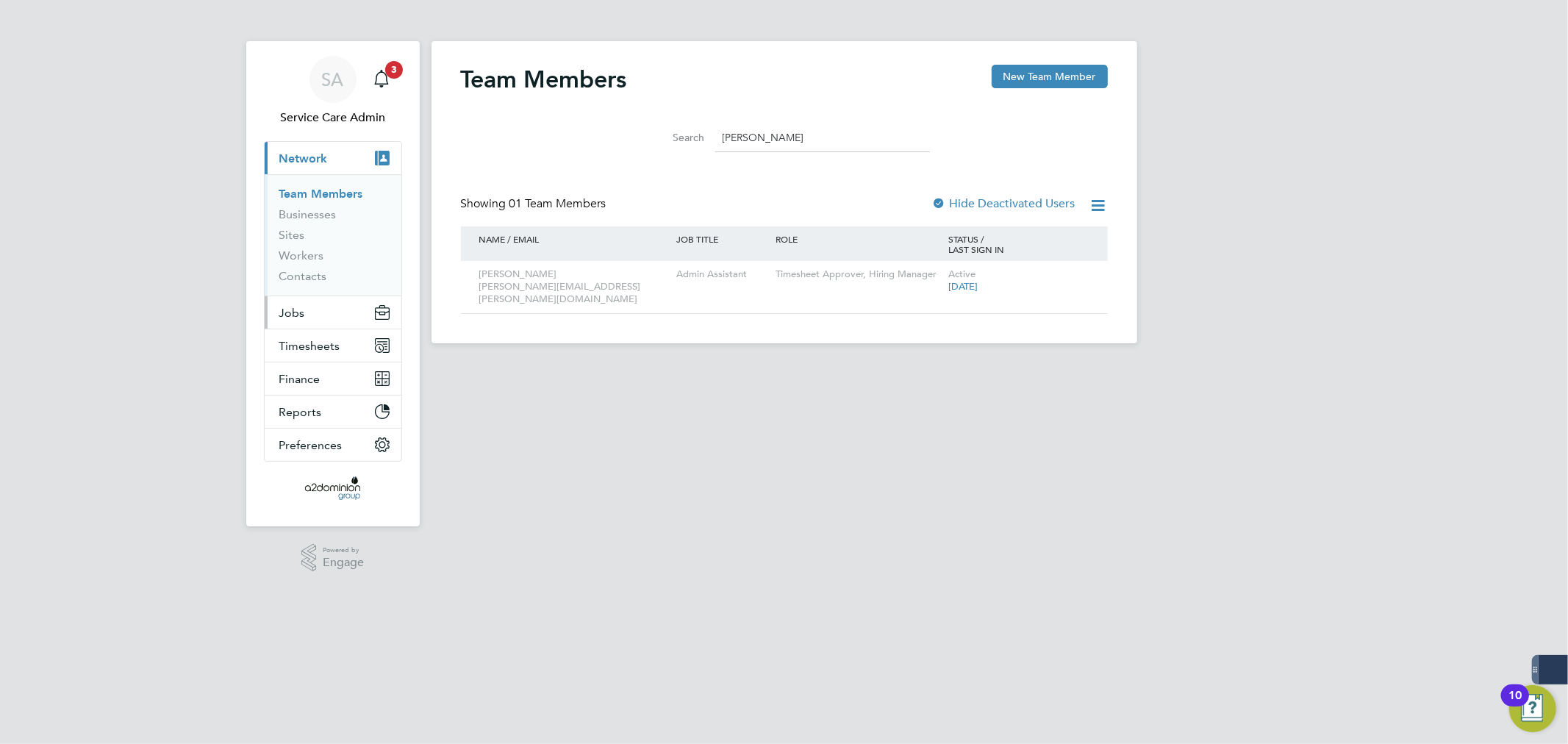
click at [324, 313] on button "Jobs" at bounding box center [333, 312] width 137 height 32
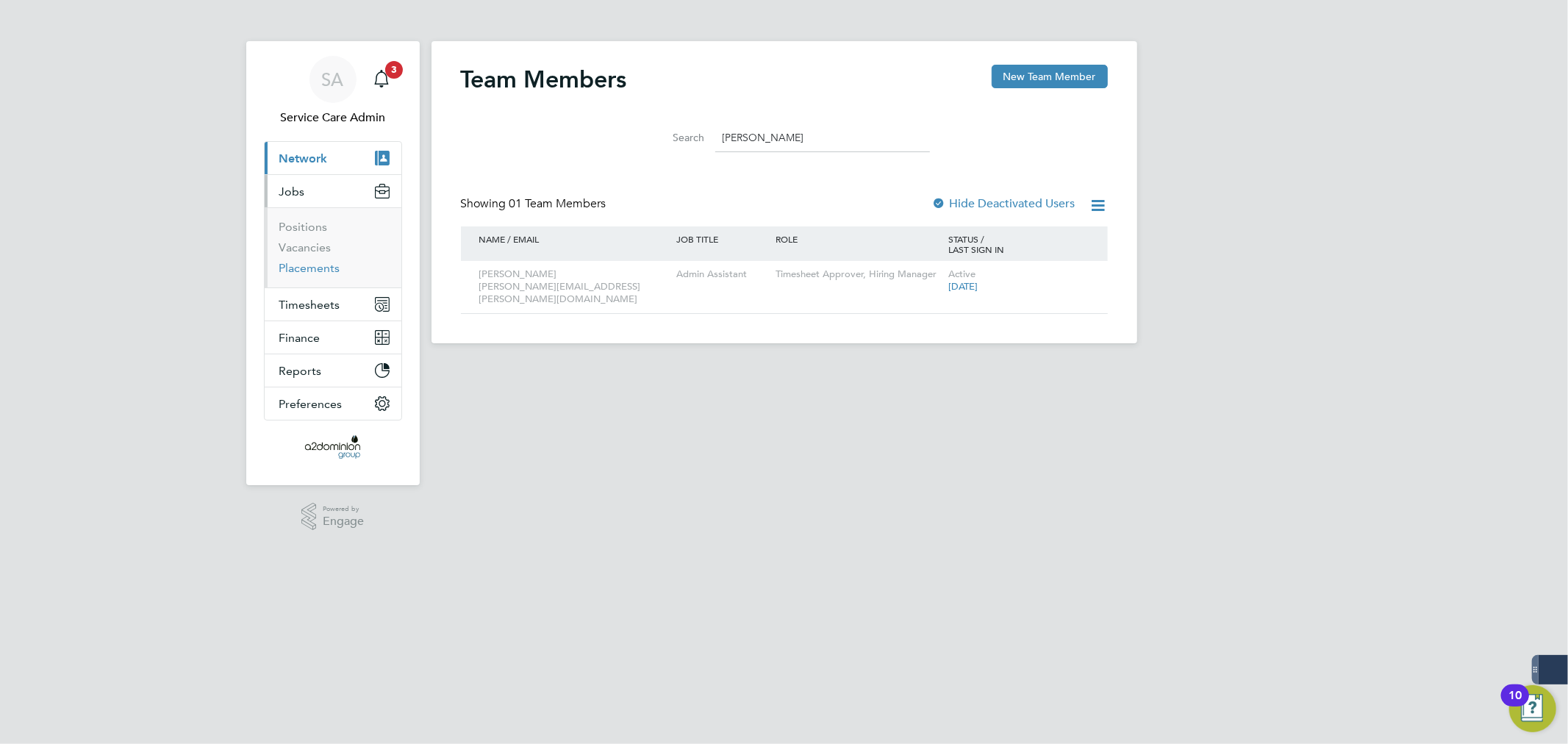
click at [287, 273] on link "Placements" at bounding box center [310, 268] width 61 height 14
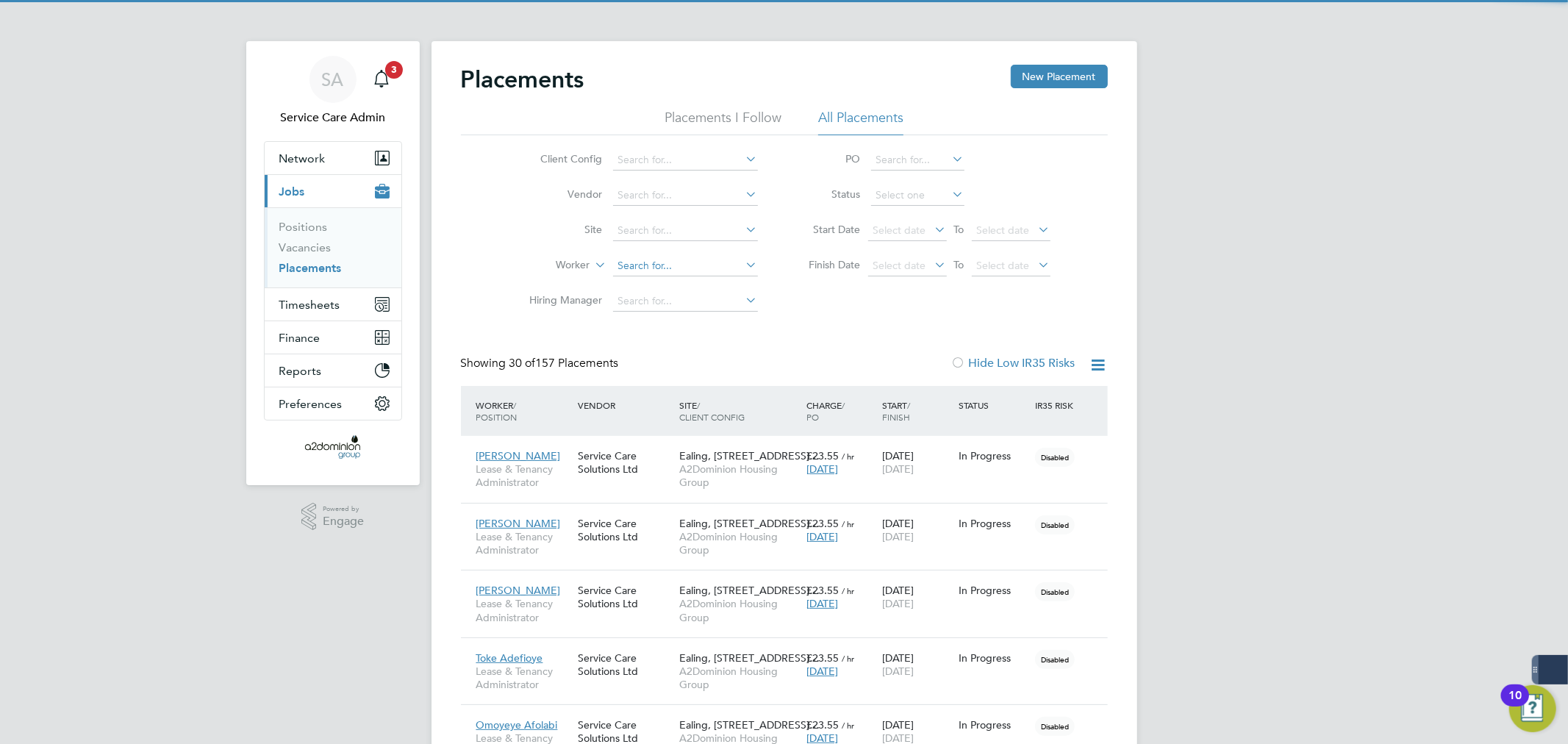
click at [660, 273] on input at bounding box center [685, 266] width 144 height 21
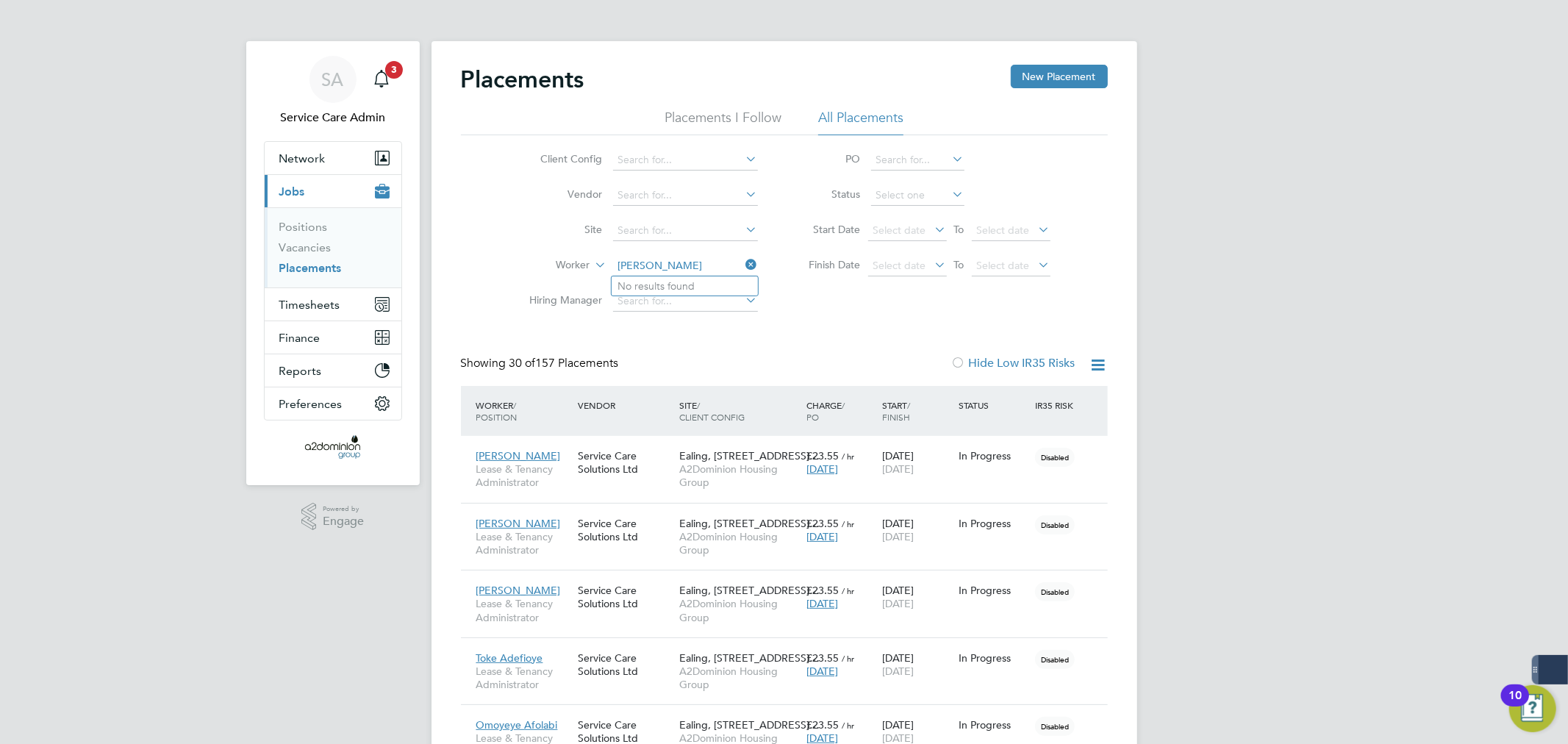
type input "tracey"
click at [571, 267] on label "Worker" at bounding box center [548, 265] width 84 height 15
drag, startPoint x: 858, startPoint y: 310, endPoint x: 684, endPoint y: 270, distance: 178.5
click at [684, 270] on div "Client Config Vendor Site Worker Hiring Manager PO Status Start Date Select dat…" at bounding box center [784, 227] width 647 height 184
click at [684, 270] on input at bounding box center [685, 266] width 144 height 21
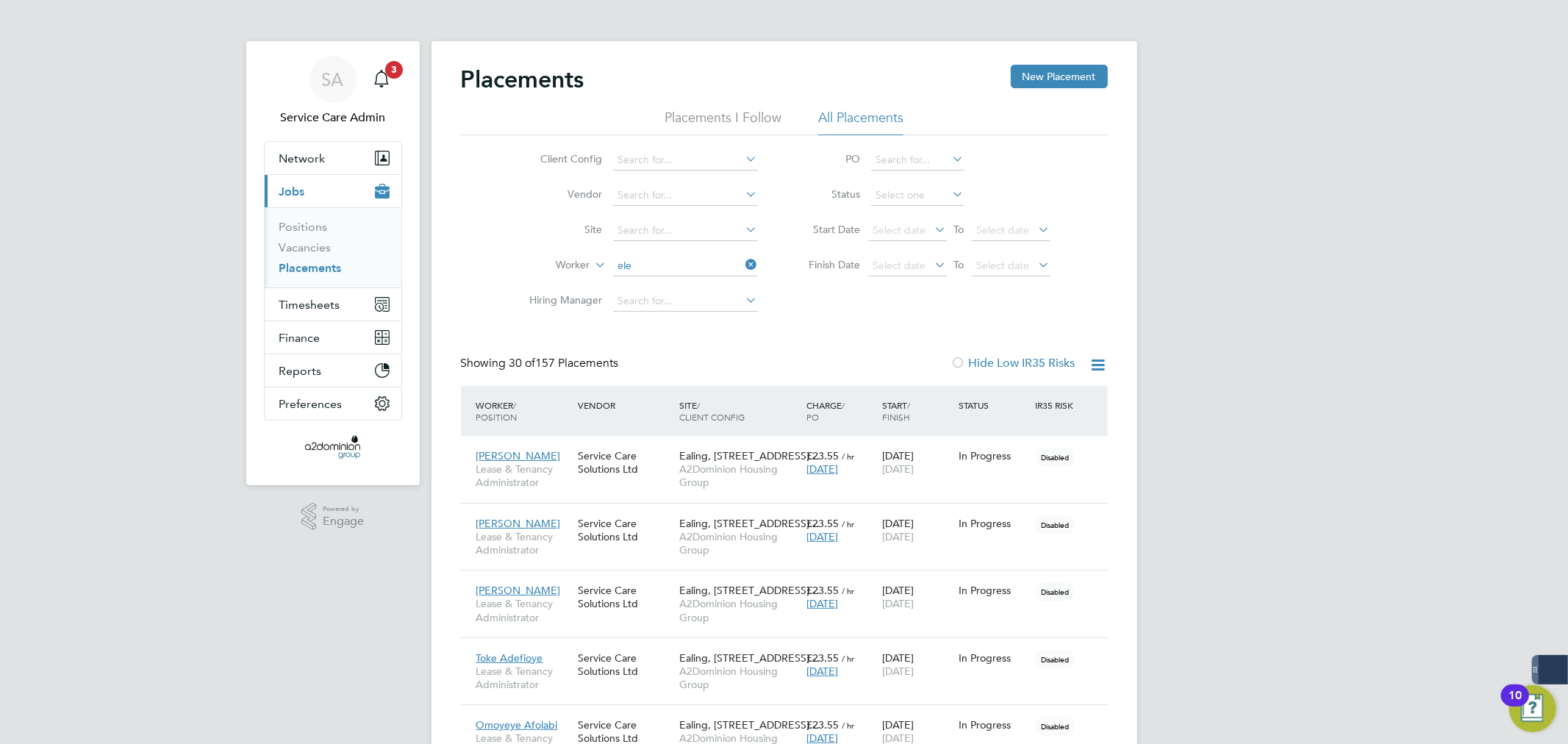
click at [680, 280] on li "Ele na Pplumbi" at bounding box center [684, 287] width 146 height 20
type input "Elena Pplumbi"
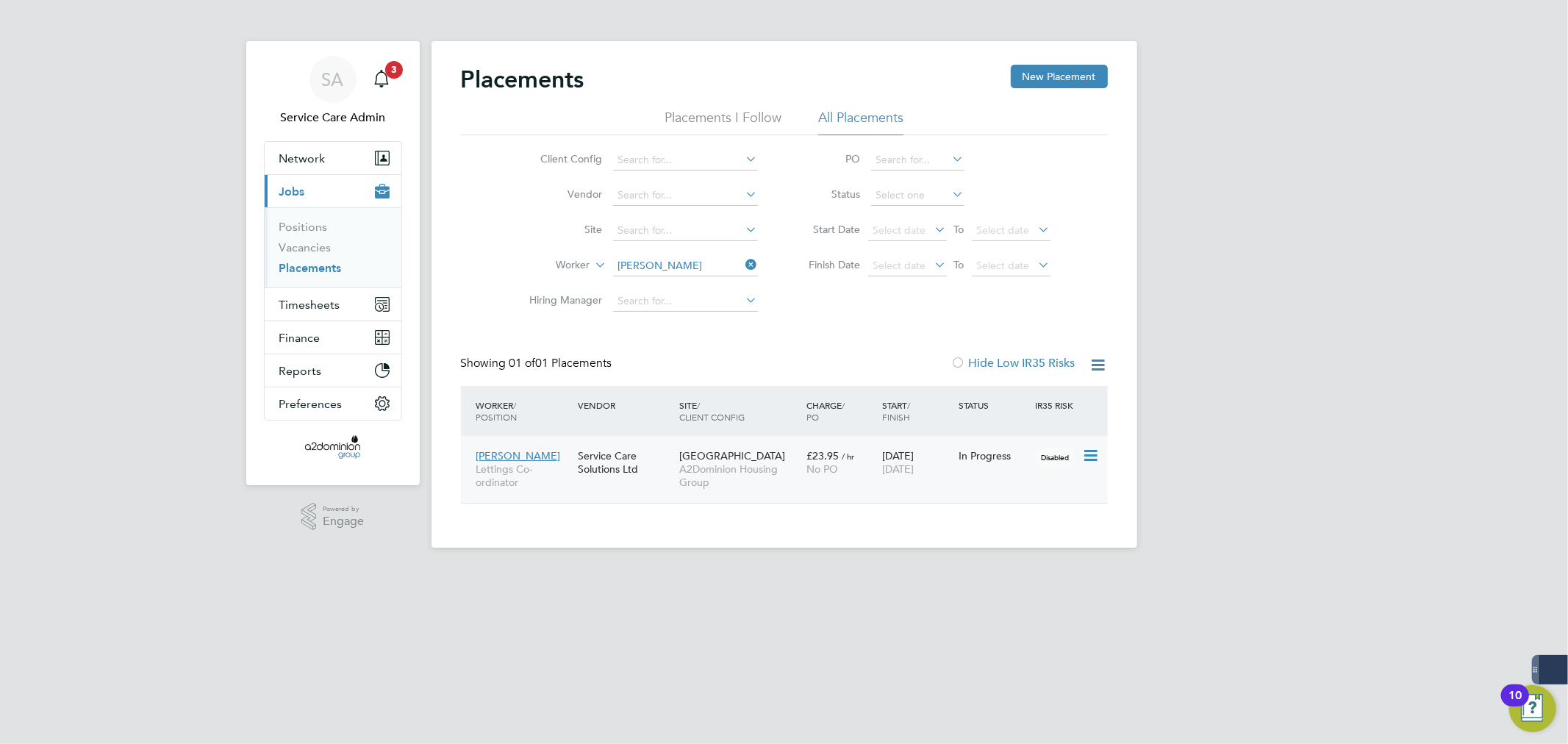
click at [688, 465] on span "A2Dominion Housing Group" at bounding box center [738, 476] width 120 height 26
click at [1181, 412] on div "SA Service Care Admin Notifications 3 Applications: Network Team Members Busine…" at bounding box center [784, 285] width 1568 height 571
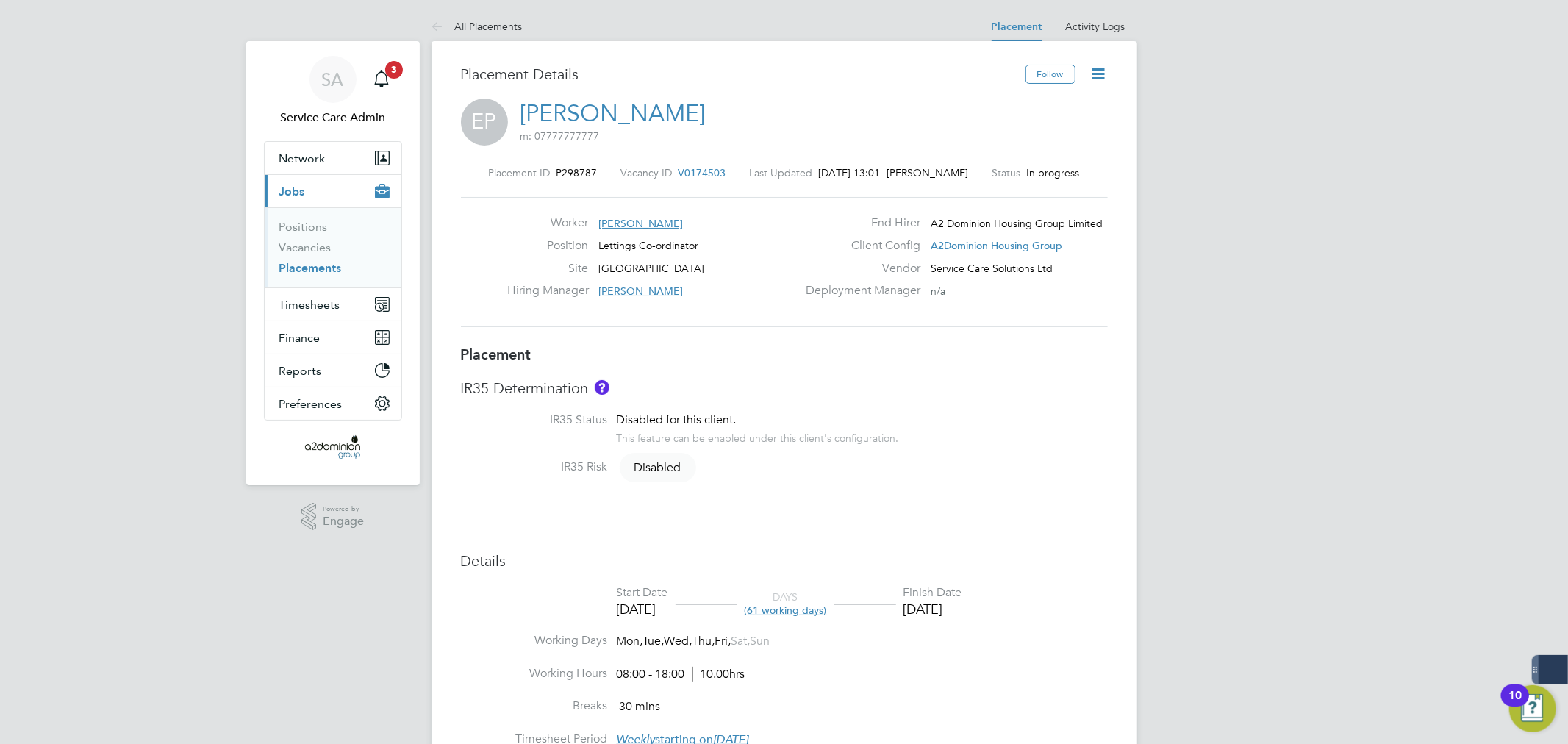
click at [1100, 83] on icon at bounding box center [1098, 74] width 19 height 19
click at [1074, 107] on li "Edit Placement e" at bounding box center [1050, 109] width 108 height 21
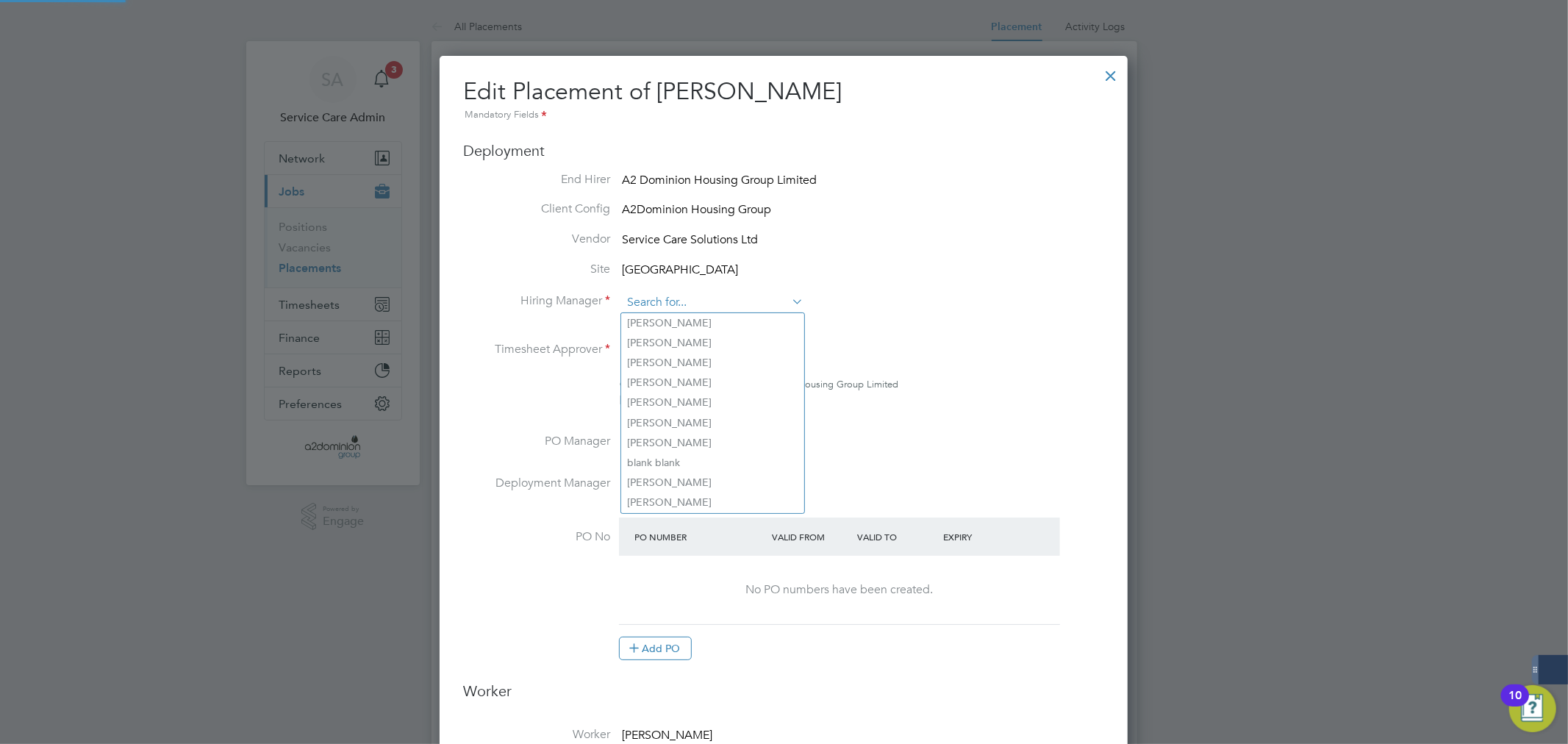
click at [722, 311] on input at bounding box center [712, 303] width 182 height 22
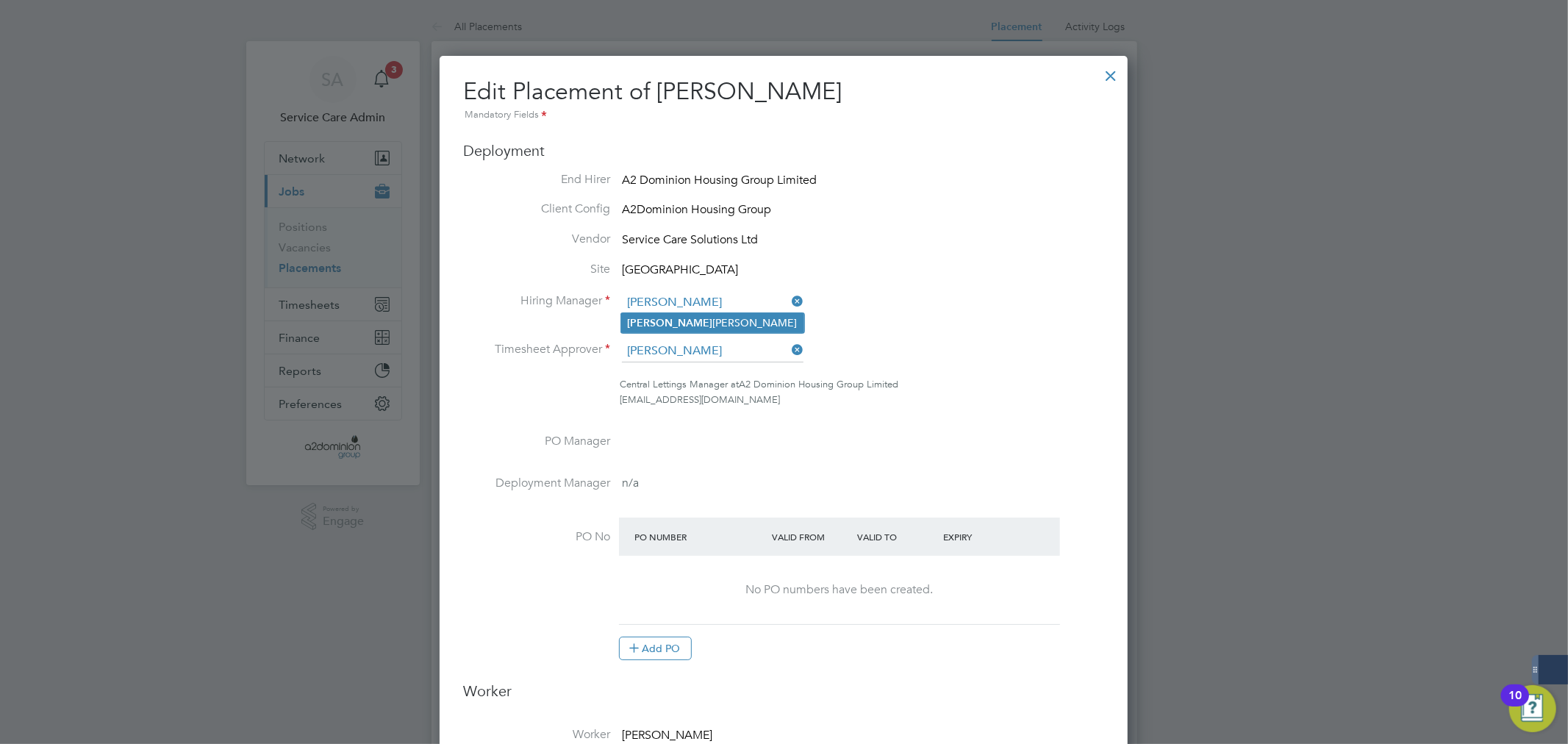
click at [721, 320] on li "Tracey Shearman" at bounding box center [712, 323] width 183 height 20
type input "Tracey Shearman"
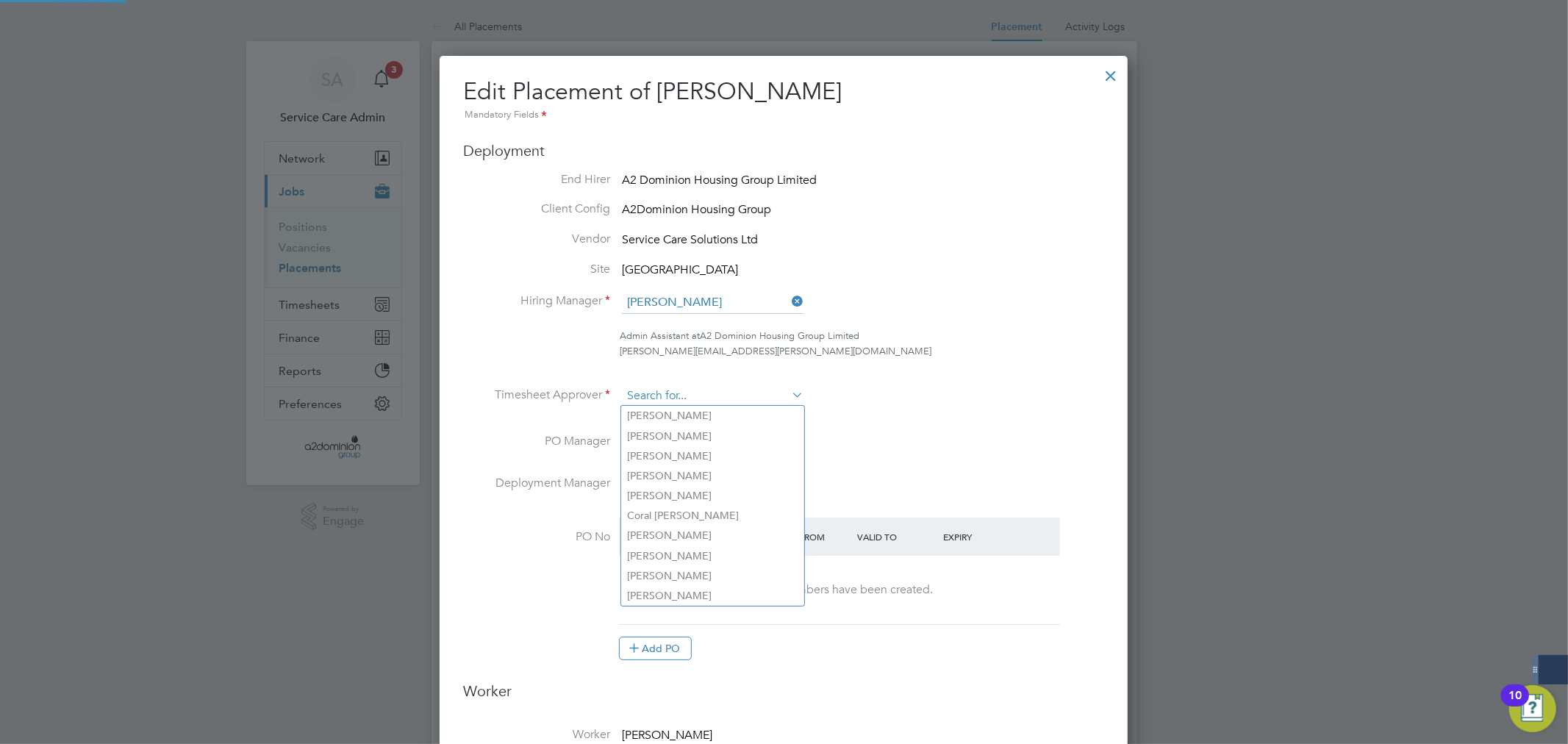
click at [743, 387] on input at bounding box center [712, 396] width 182 height 22
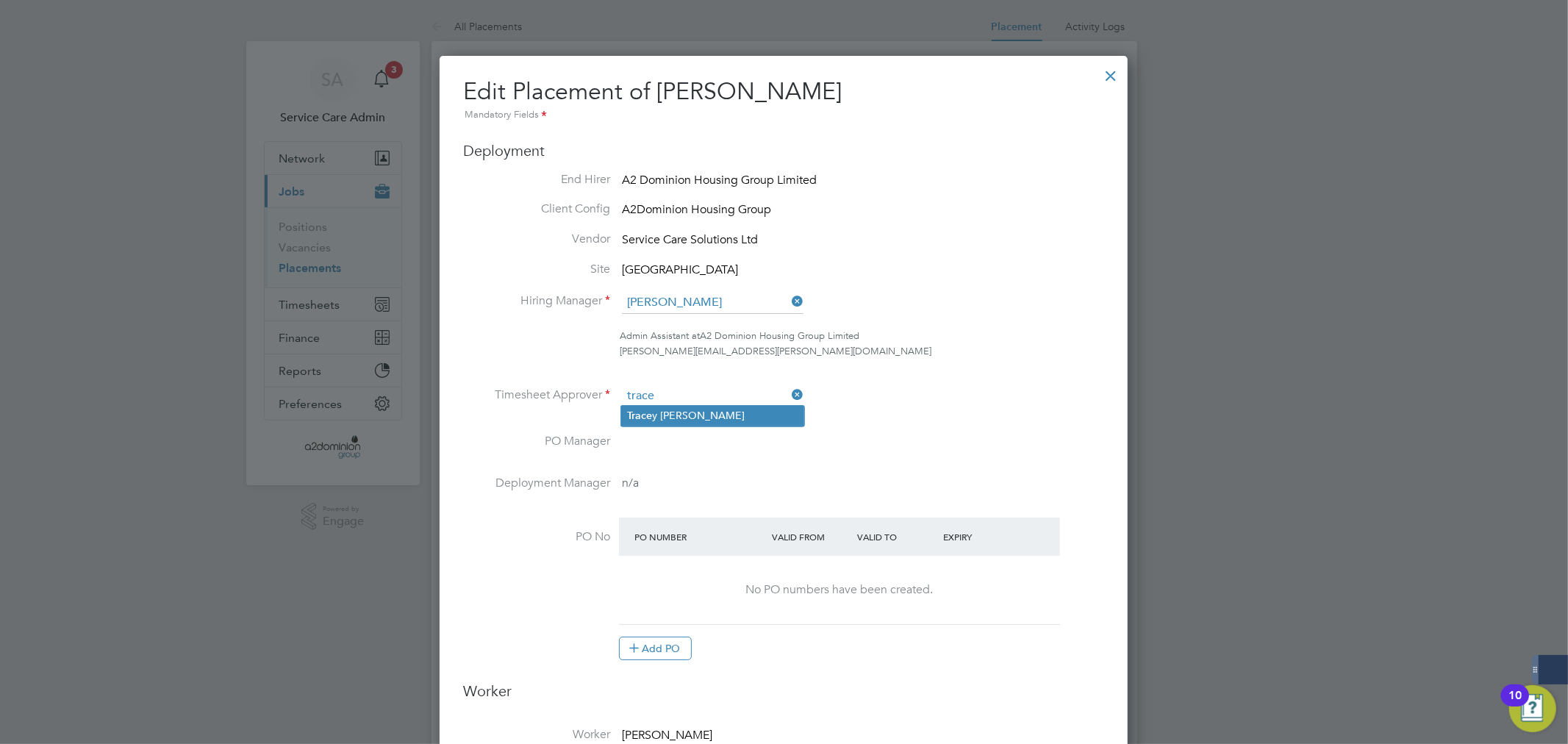
click at [733, 416] on li "Trace y Shearman" at bounding box center [712, 416] width 183 height 20
type input "Tracey Shearman"
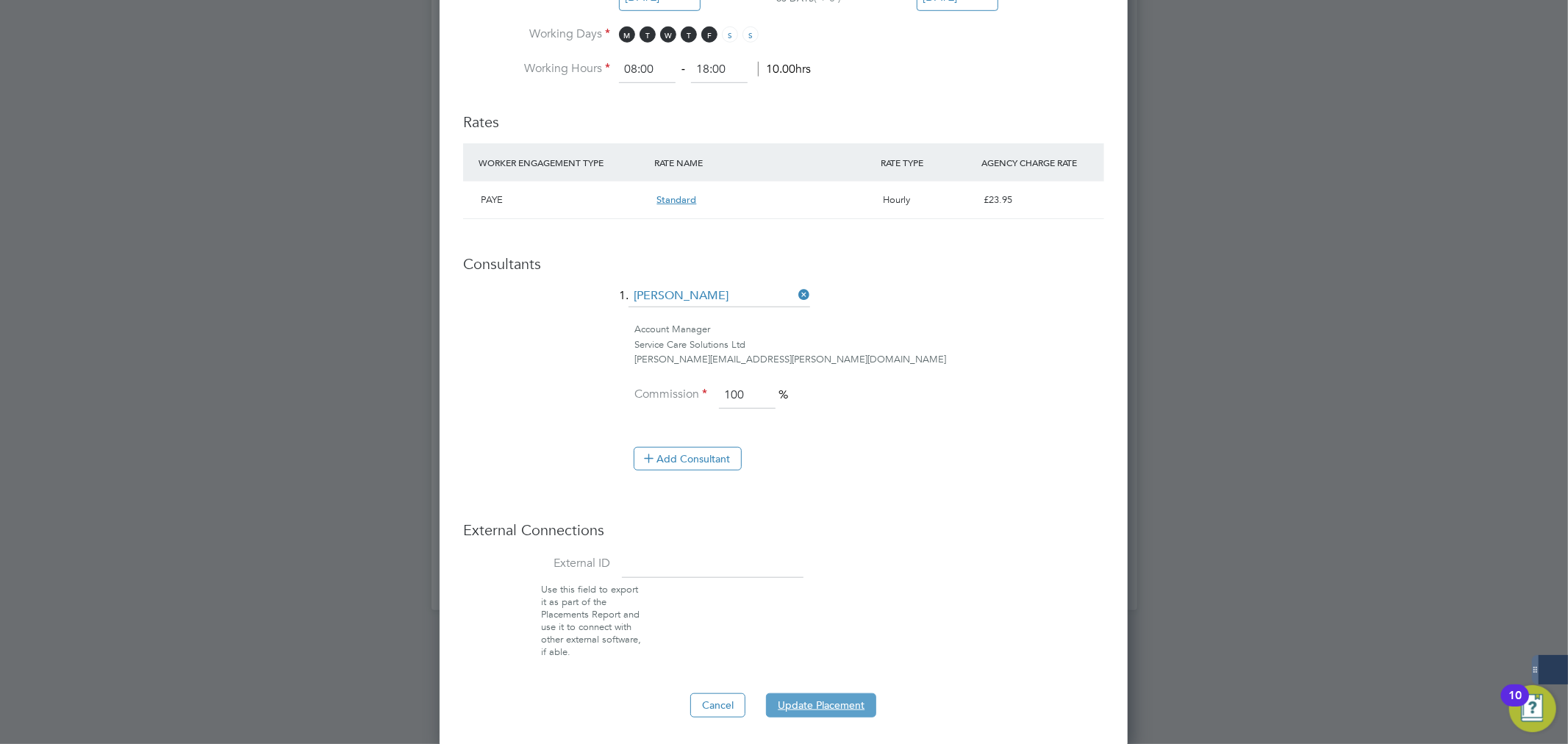
click at [812, 708] on button "Update Placement" at bounding box center [821, 705] width 110 height 23
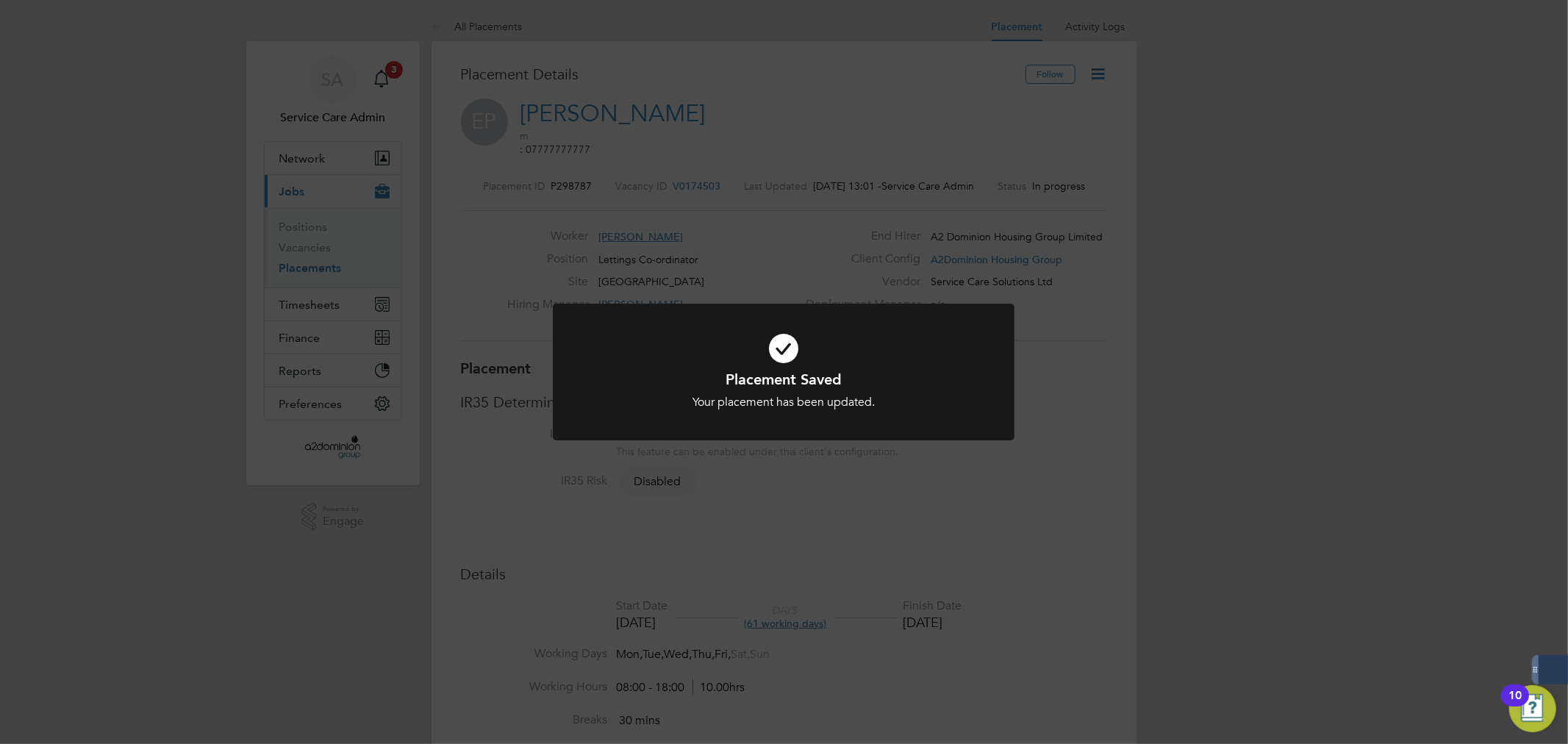
click at [1141, 485] on div "Placement Saved Your placement has been updated. Cancel Okay" at bounding box center [784, 372] width 1568 height 744
